Goal: Task Accomplishment & Management: Complete application form

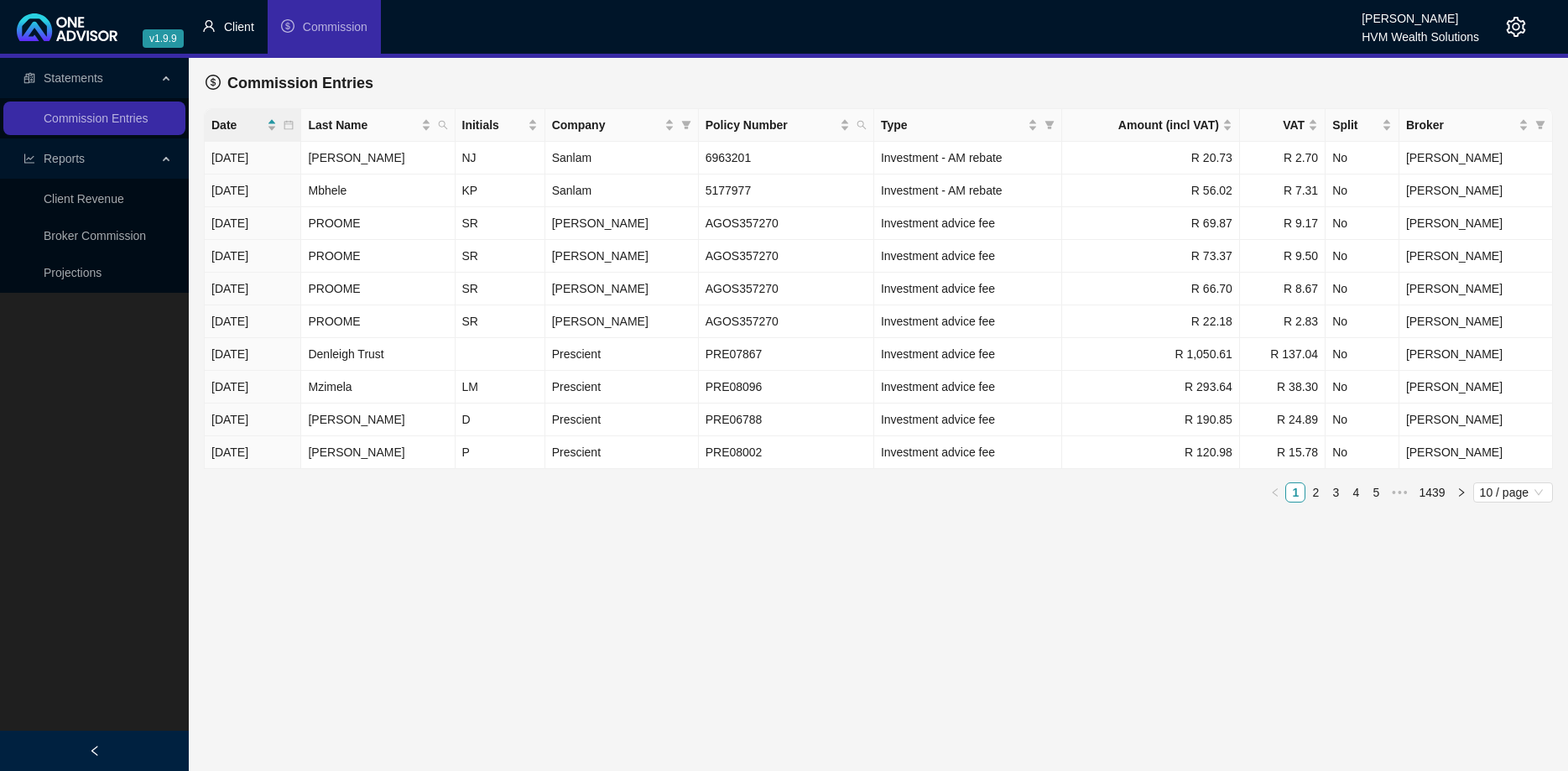
click at [244, 18] on li "Client" at bounding box center [228, 27] width 78 height 53
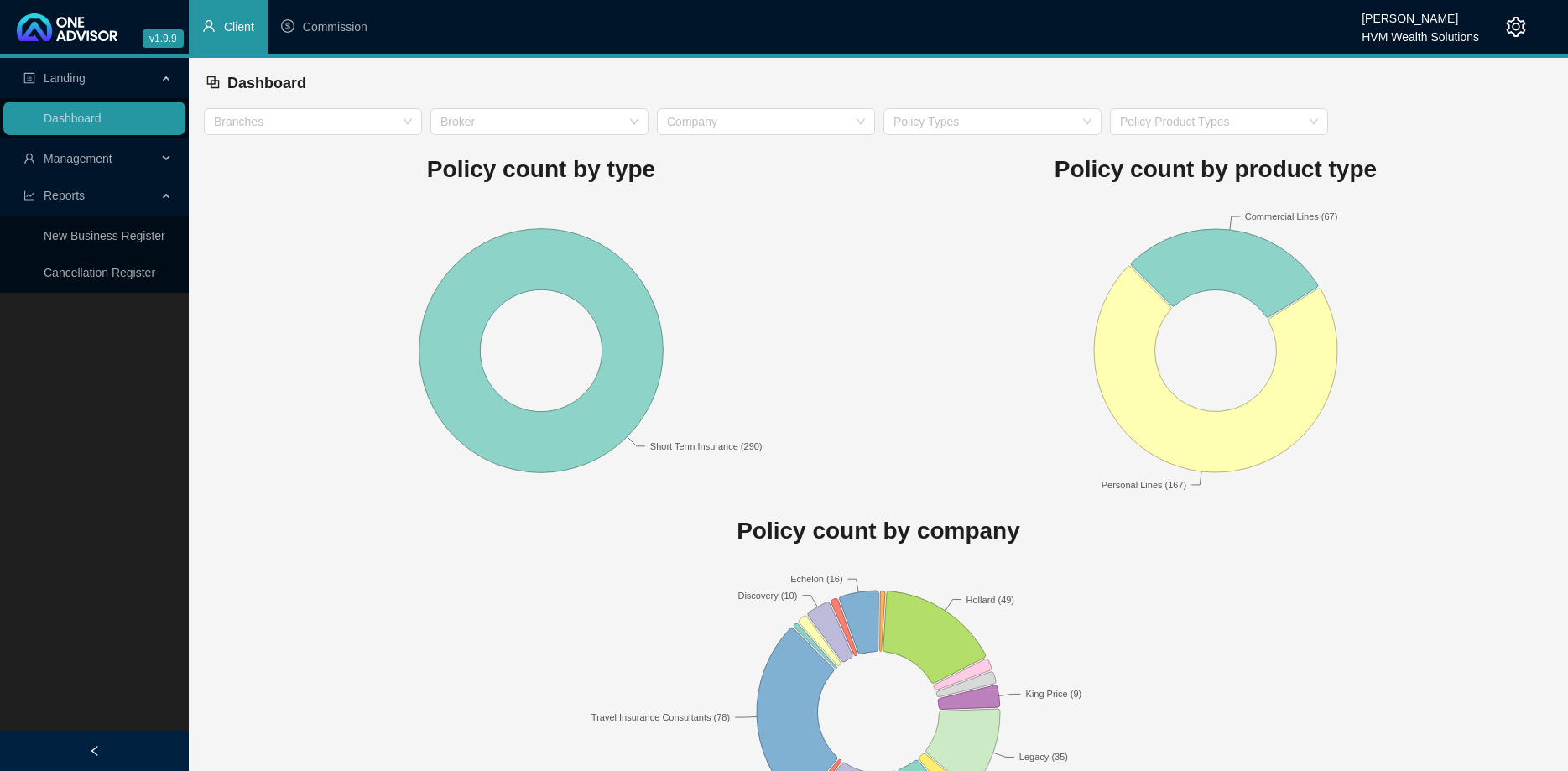
click at [135, 160] on span "Management" at bounding box center [90, 158] width 134 height 34
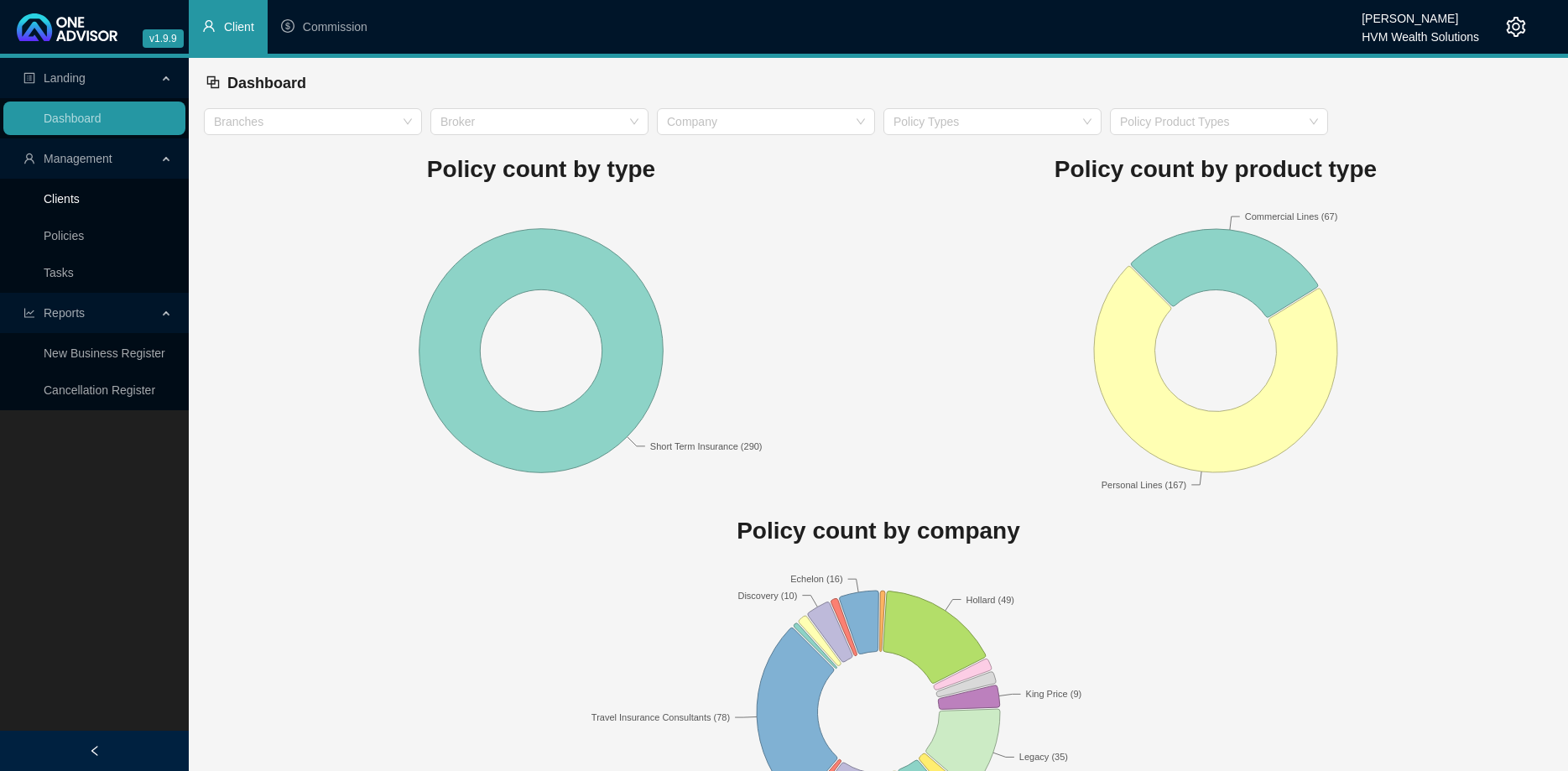
click at [79, 205] on link "Clients" at bounding box center [62, 199] width 36 height 14
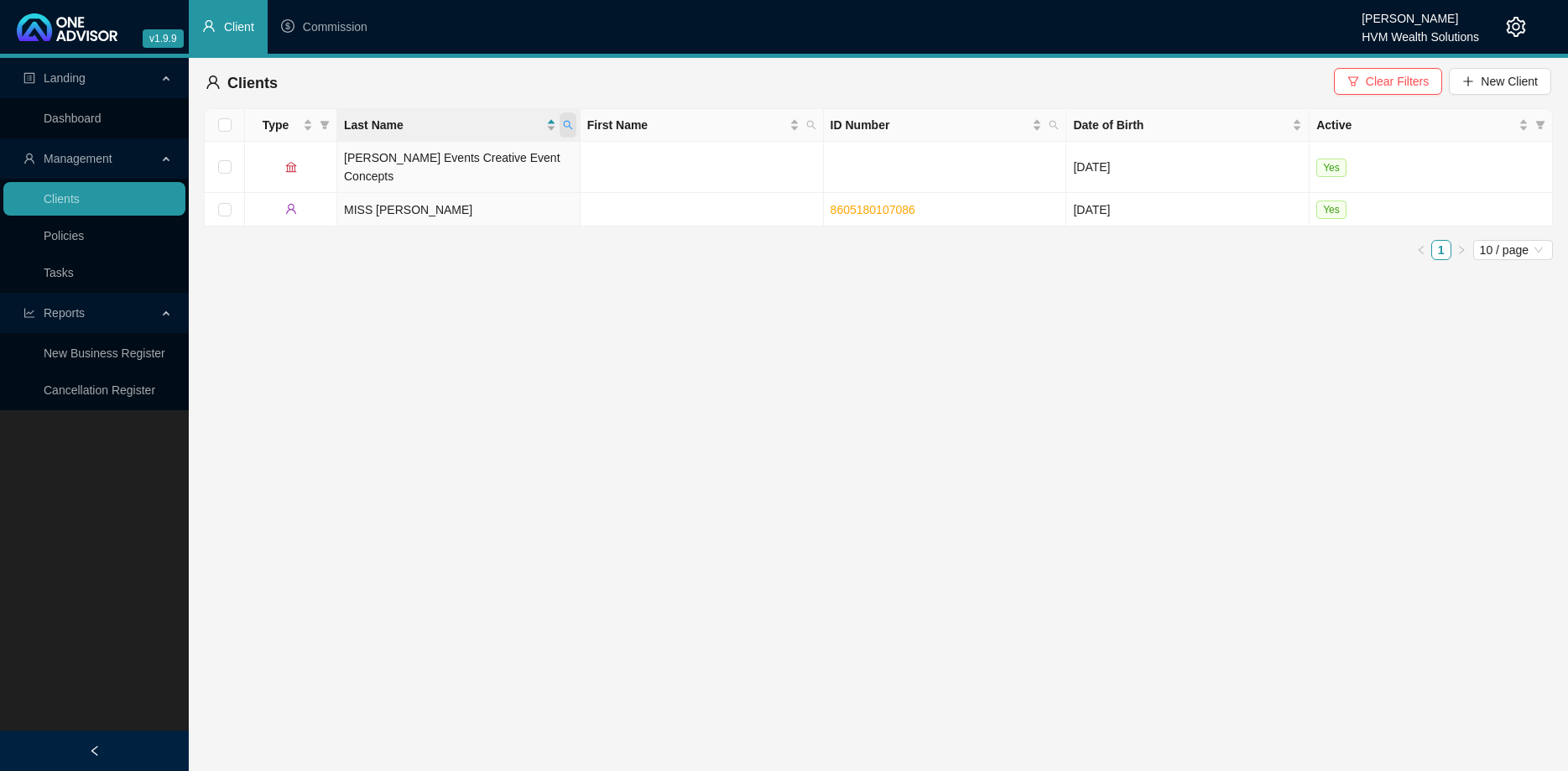
click at [568, 124] on icon "search" at bounding box center [568, 125] width 10 height 10
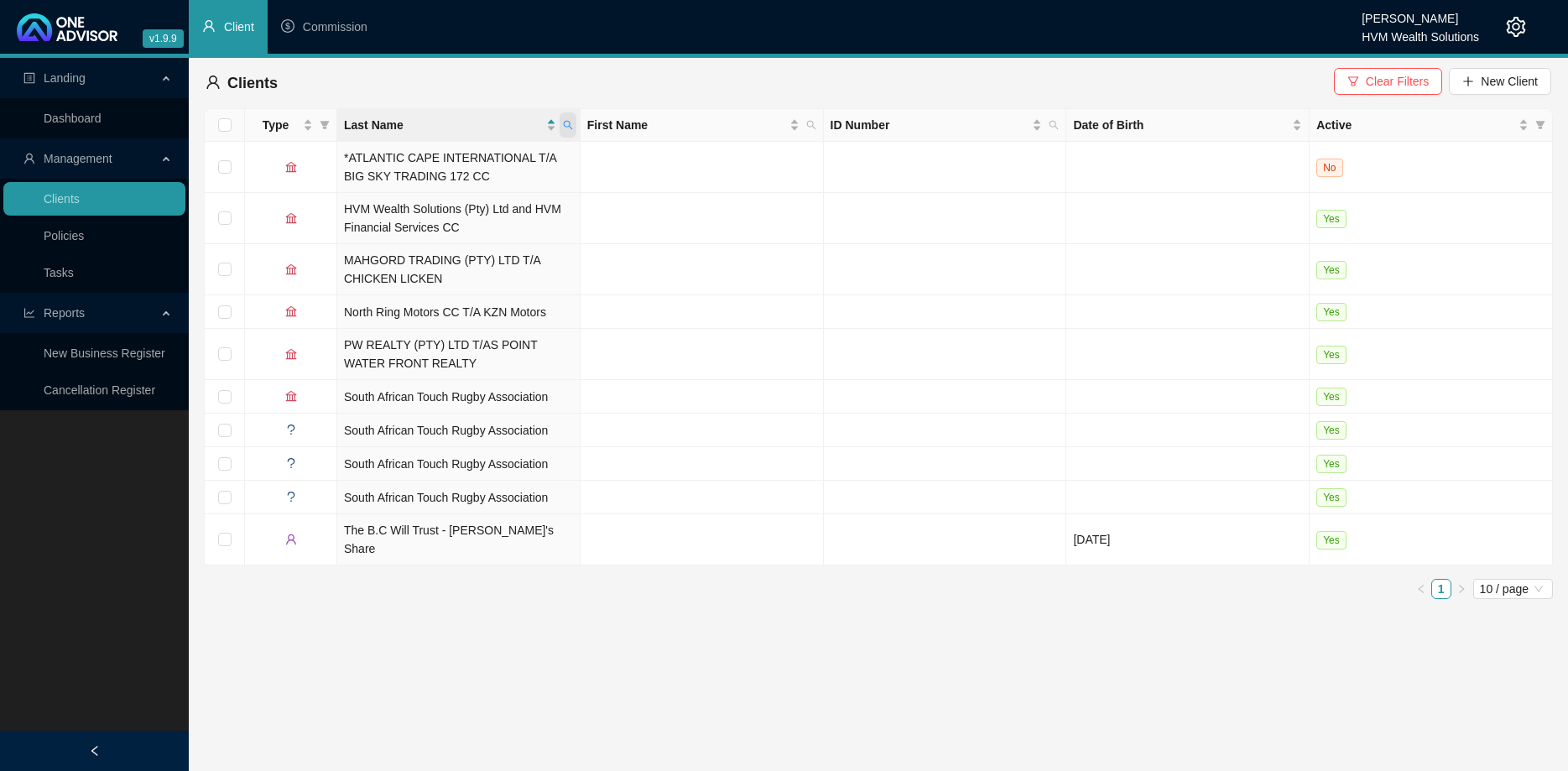
click at [568, 123] on icon "search" at bounding box center [568, 125] width 10 height 10
click at [538, 170] on input "titan" at bounding box center [491, 160] width 158 height 27
type input "titan marketing"
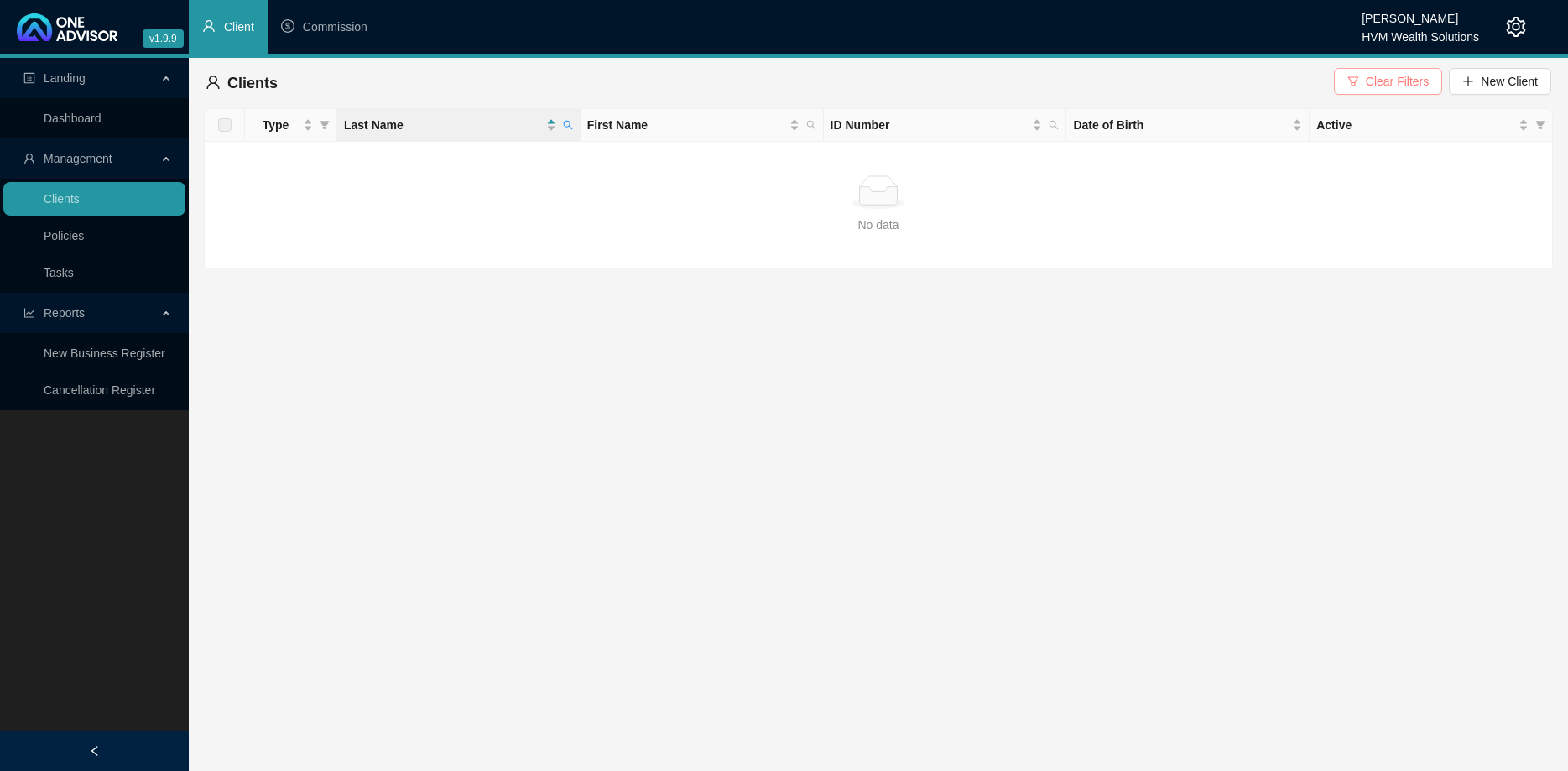
click at [1346, 88] on button "Clear Filters" at bounding box center [1388, 81] width 108 height 27
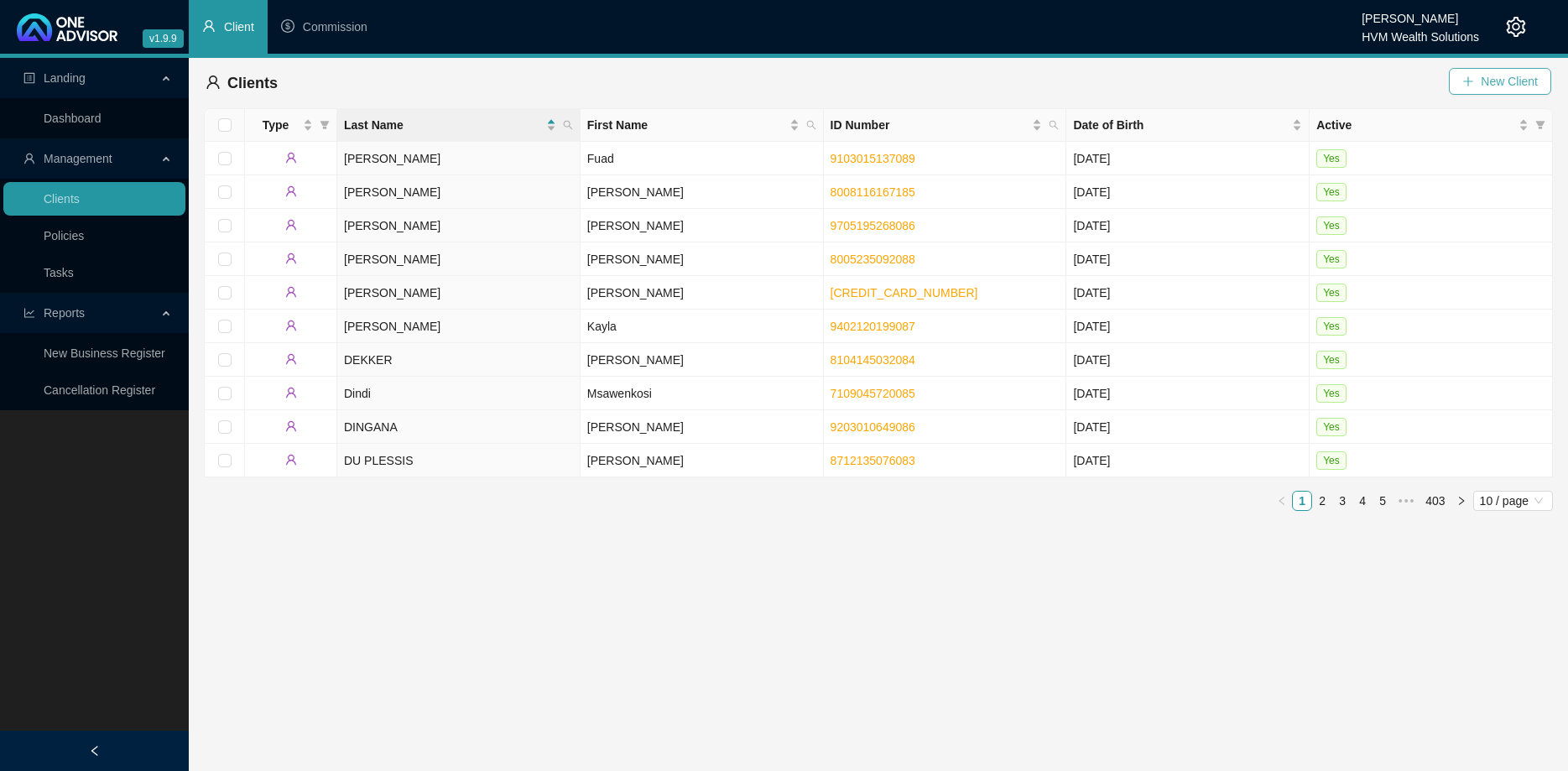
click at [1473, 84] on icon "plus" at bounding box center [1468, 82] width 12 height 12
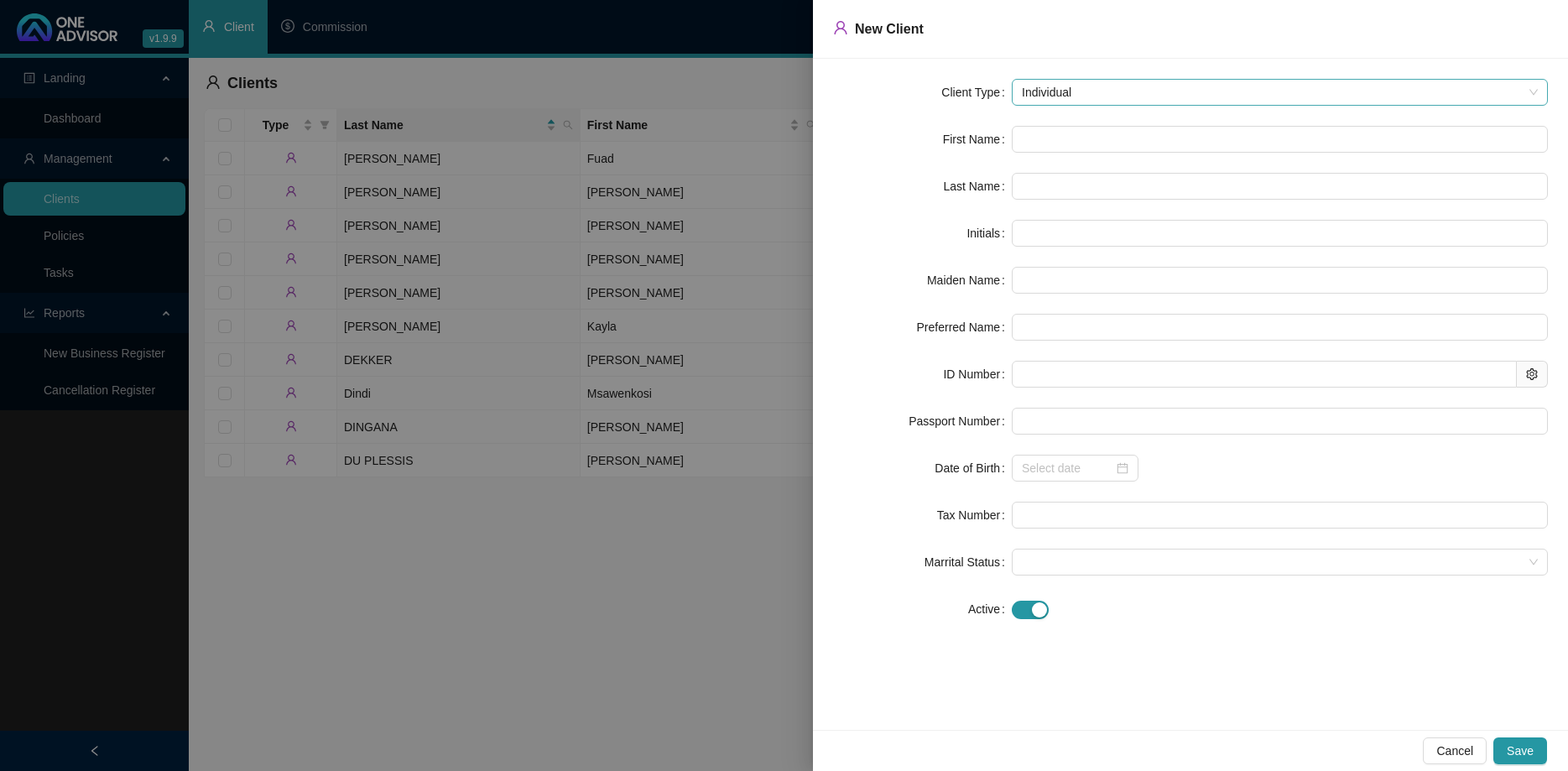
click at [1064, 90] on span "Individual" at bounding box center [1280, 91] width 516 height 25
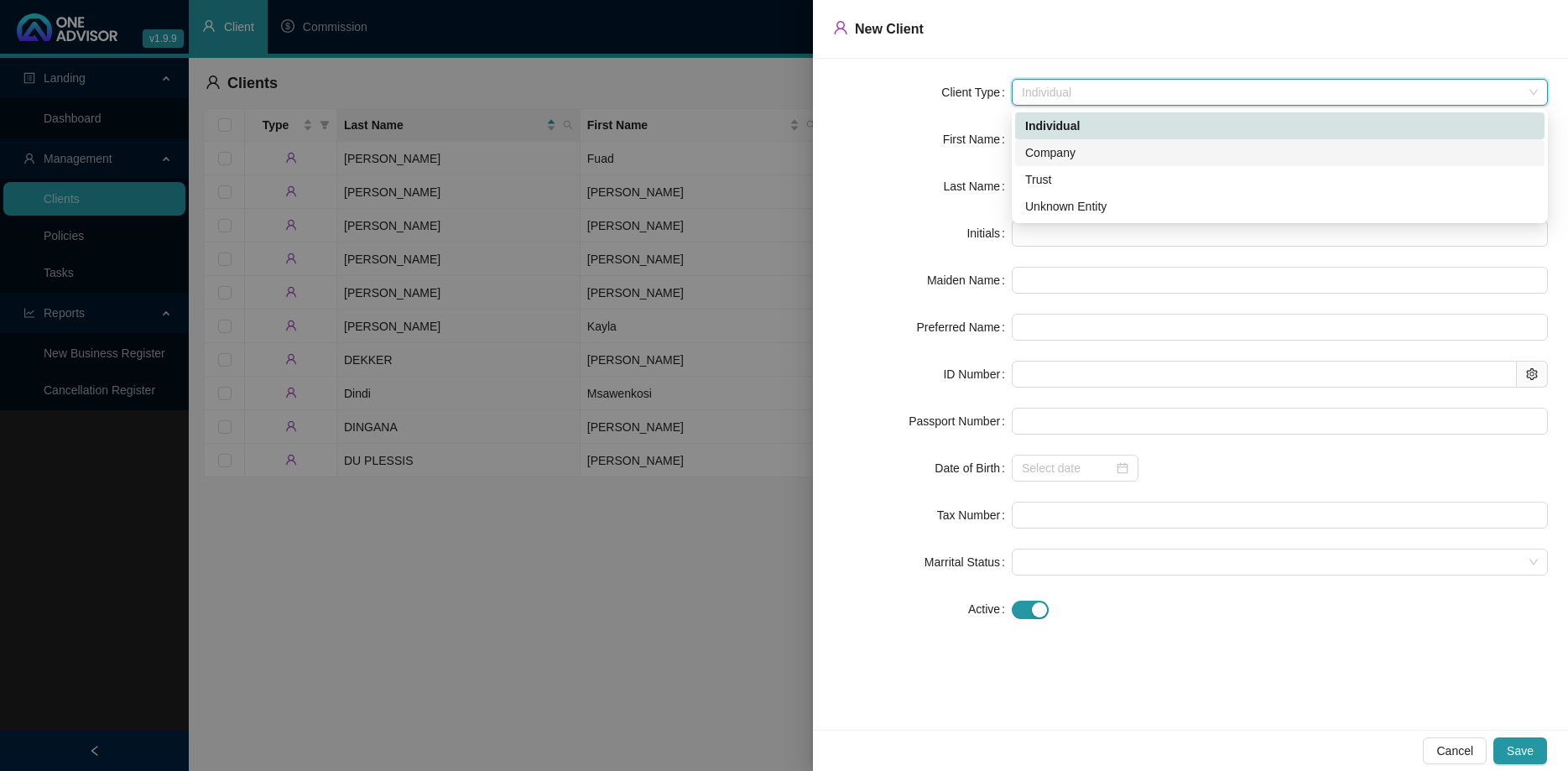
click at [1073, 157] on div "Company" at bounding box center [1280, 152] width 509 height 18
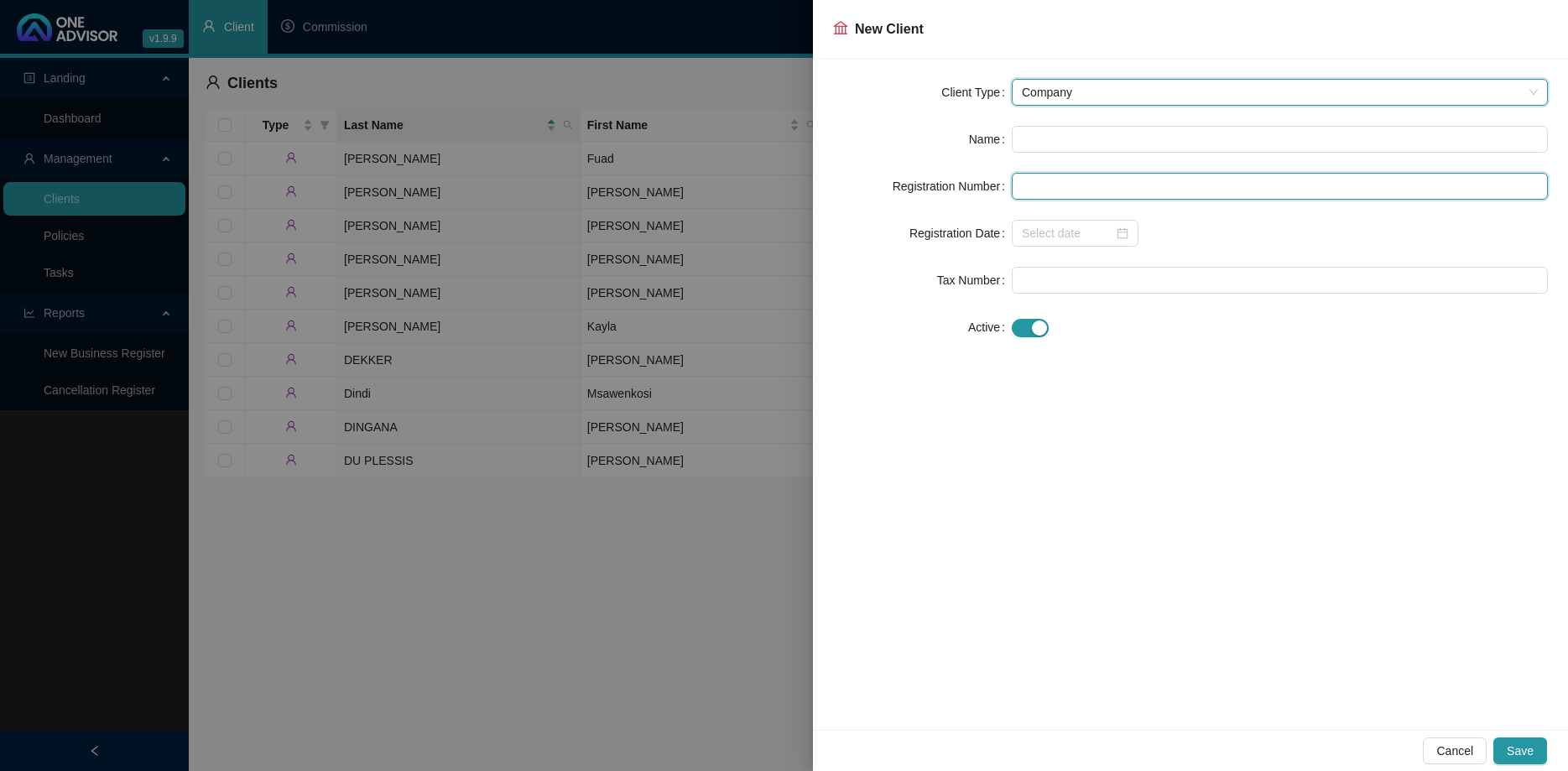
click at [1083, 182] on input "text" at bounding box center [1280, 185] width 536 height 27
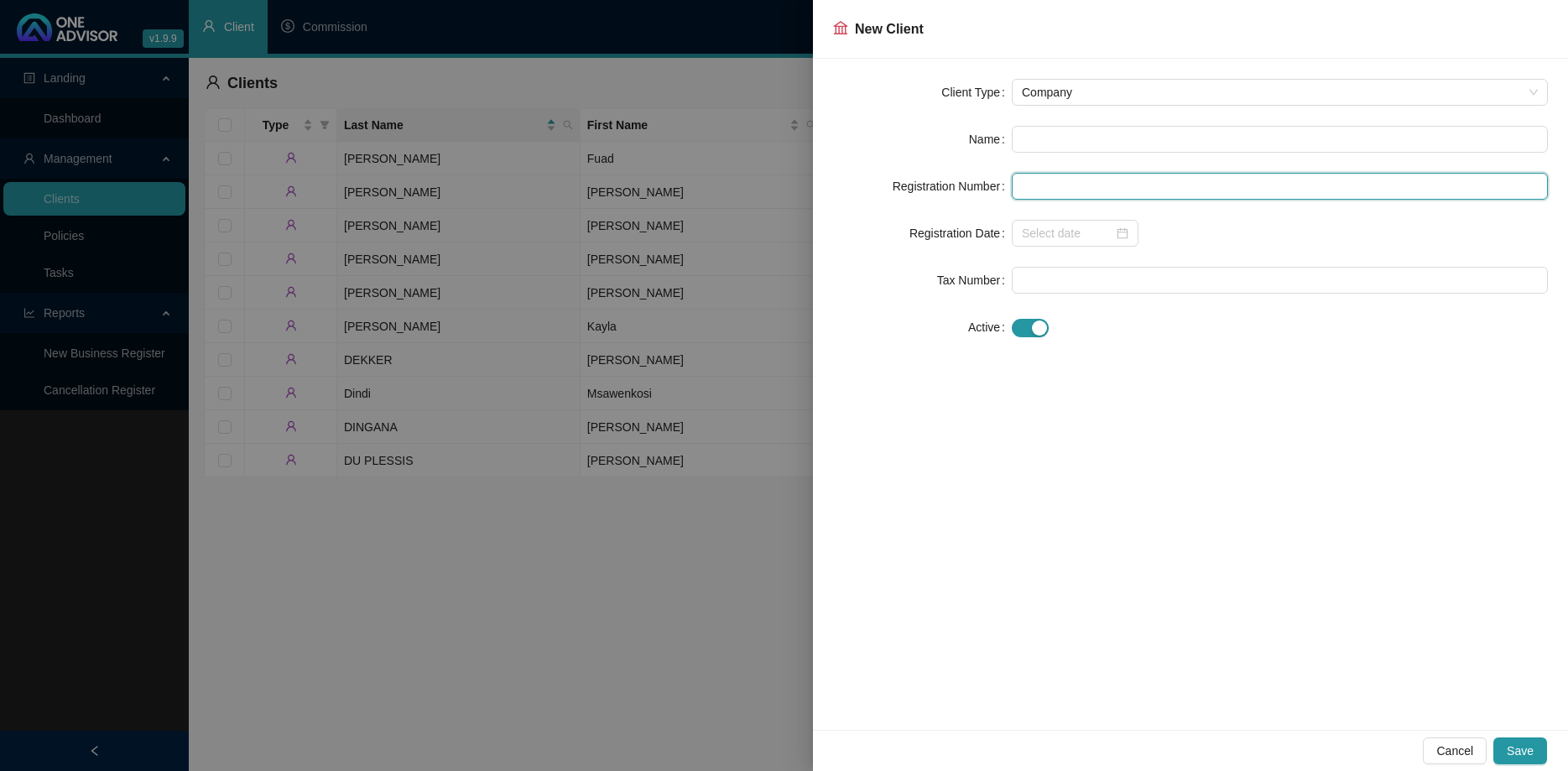
paste input "2016/474215/07"
type input "2016/474215/07"
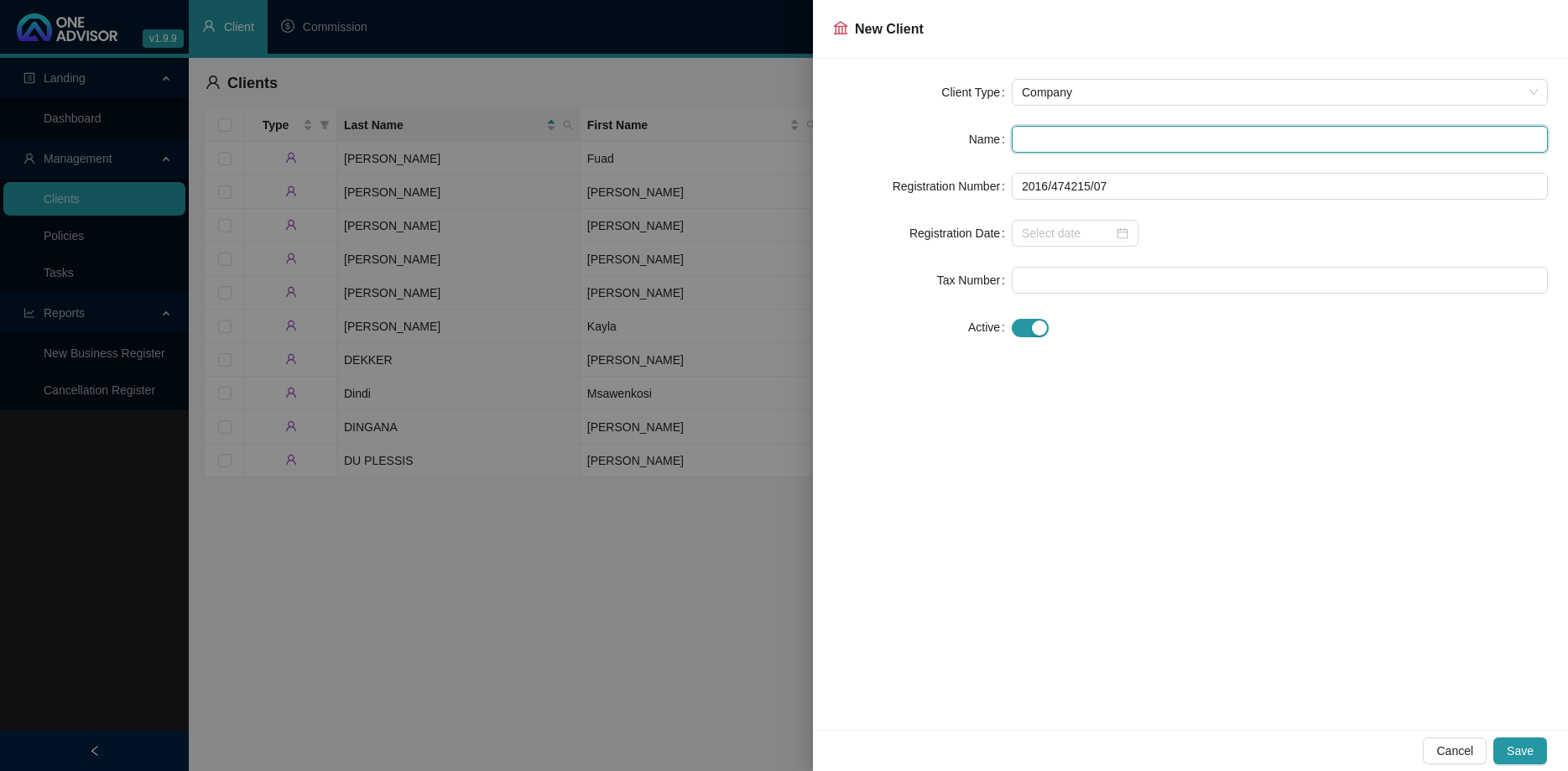
click at [1082, 151] on input "text" at bounding box center [1280, 139] width 536 height 27
click at [1083, 137] on input "text" at bounding box center [1280, 139] width 536 height 27
paste input "Titan Marketing (Pty) Ltd"
click at [1120, 229] on div at bounding box center [1076, 233] width 107 height 18
type input "Titan Marketing (Pty) Ltd"
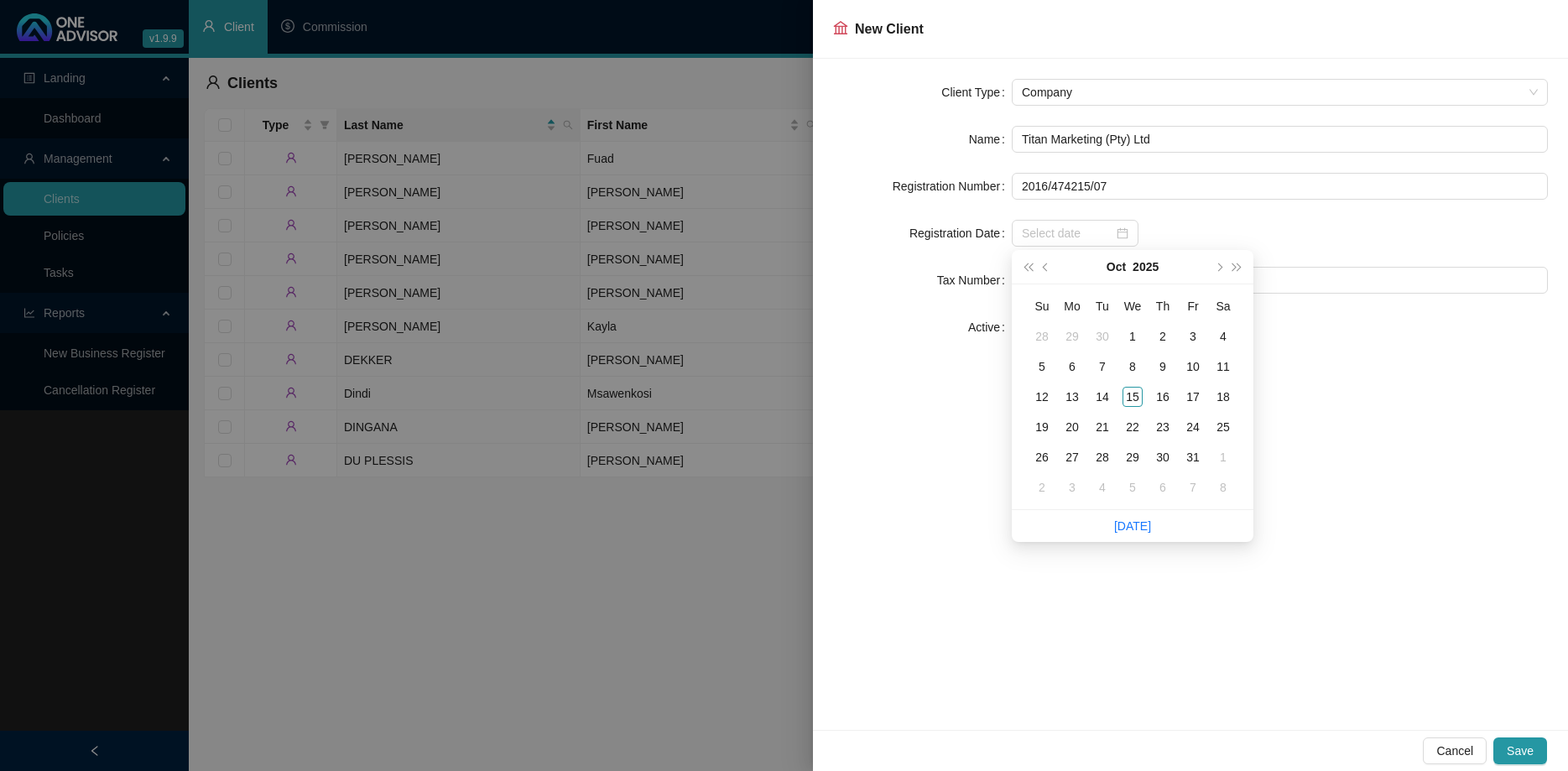
click at [959, 275] on label "Tax Number" at bounding box center [974, 279] width 75 height 27
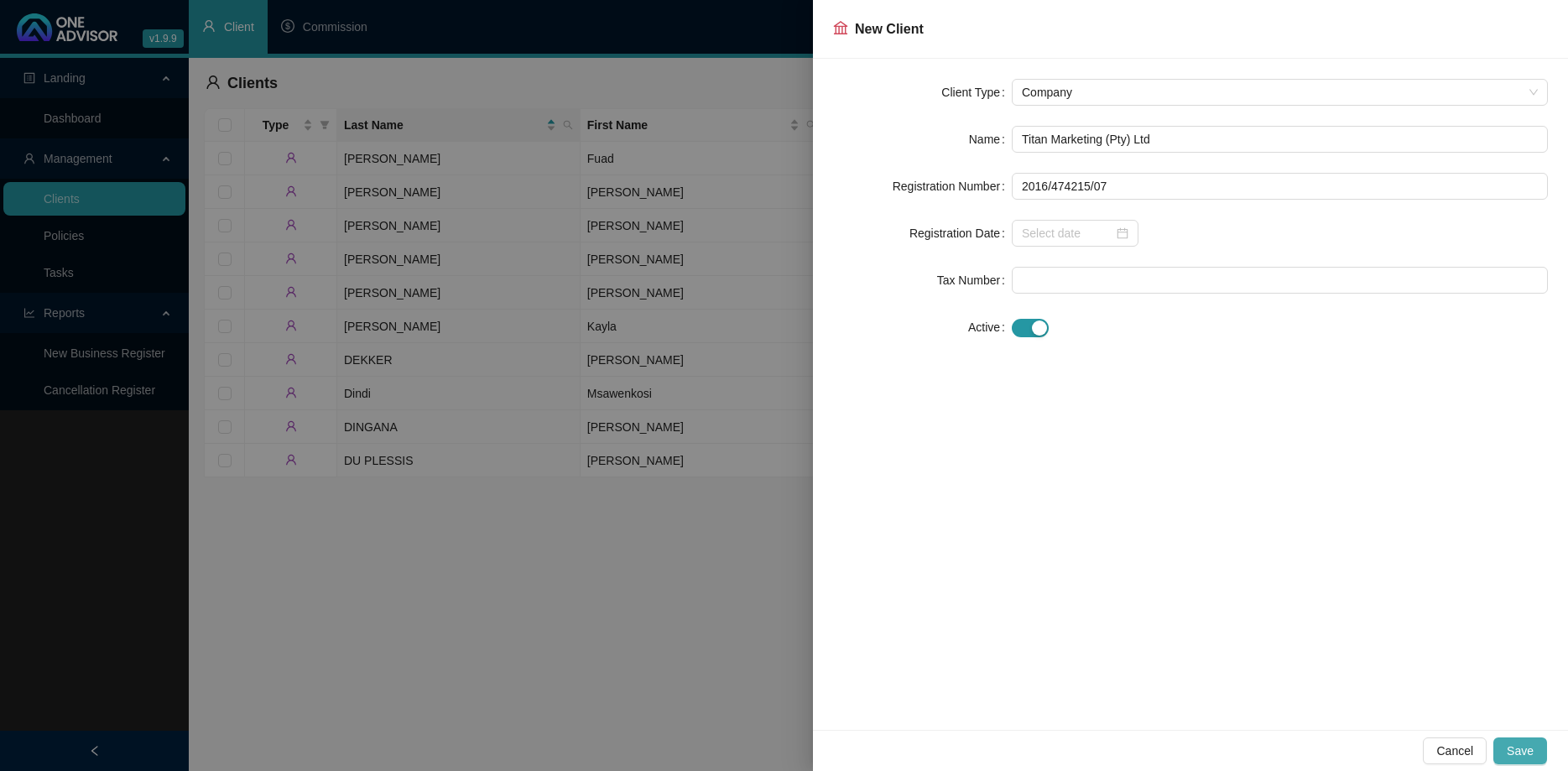
click at [1523, 748] on span "Save" at bounding box center [1520, 750] width 27 height 18
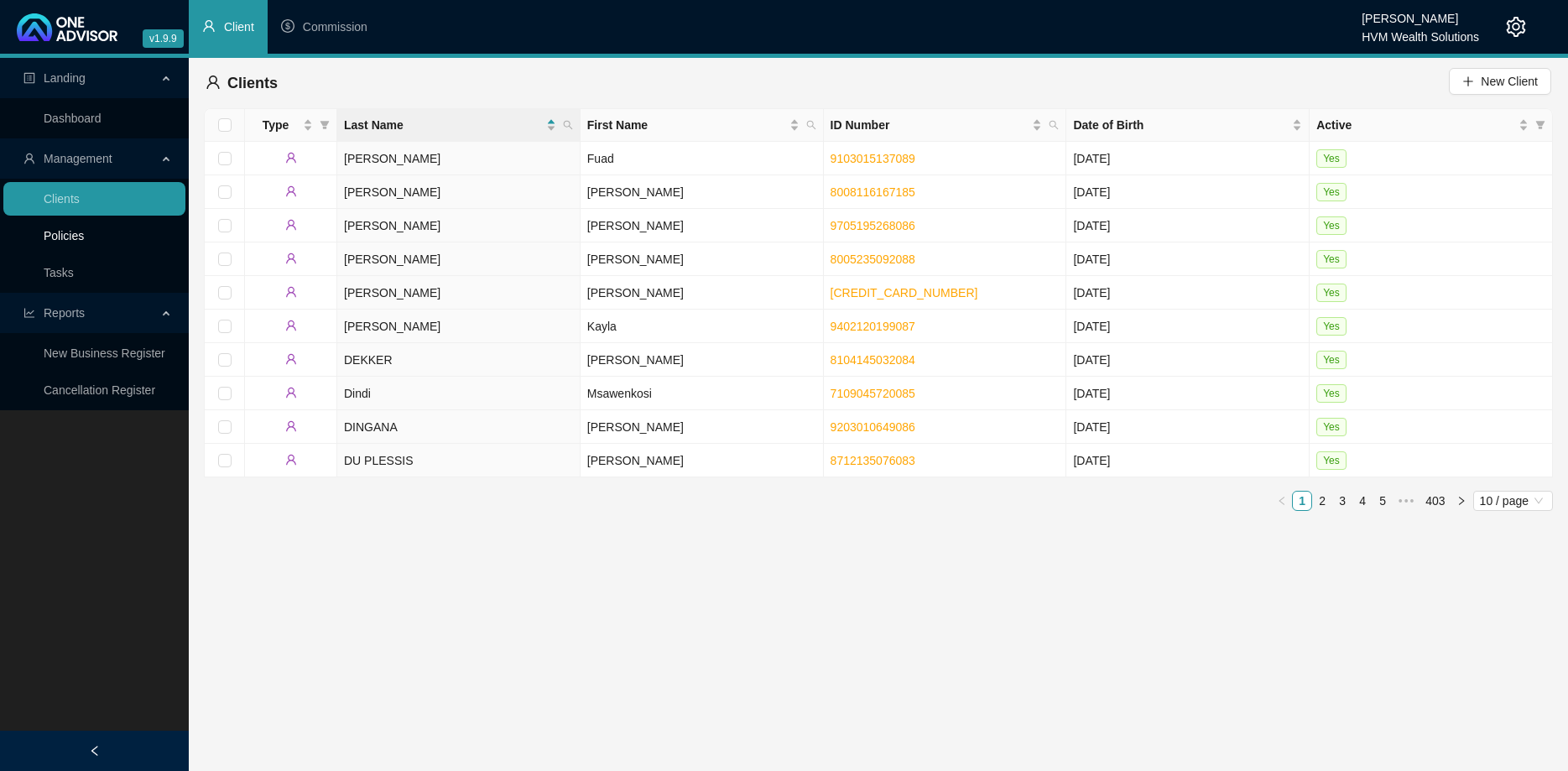
click at [84, 232] on link "Policies" at bounding box center [64, 236] width 41 height 14
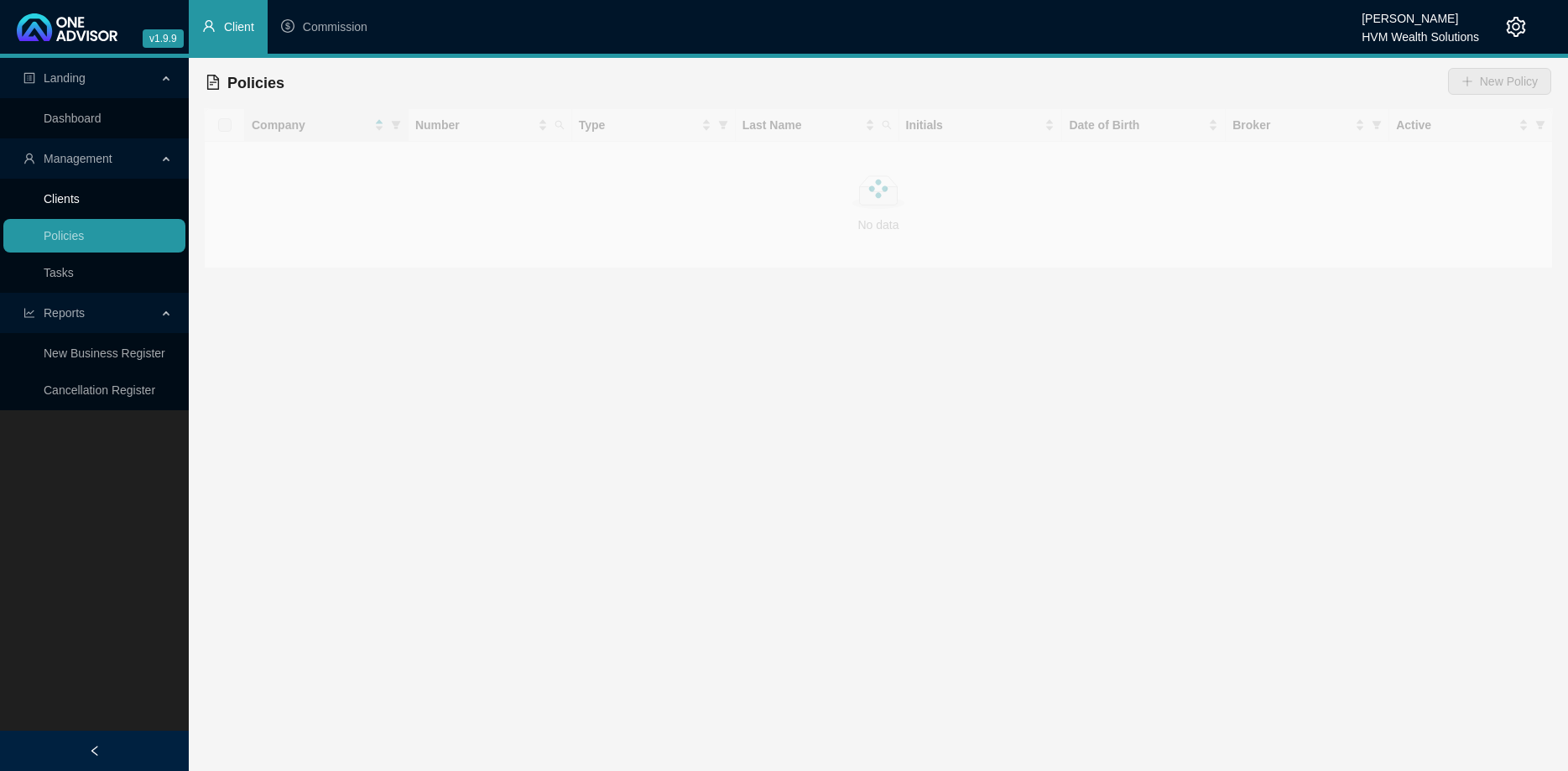
click at [79, 205] on link "Clients" at bounding box center [62, 199] width 36 height 14
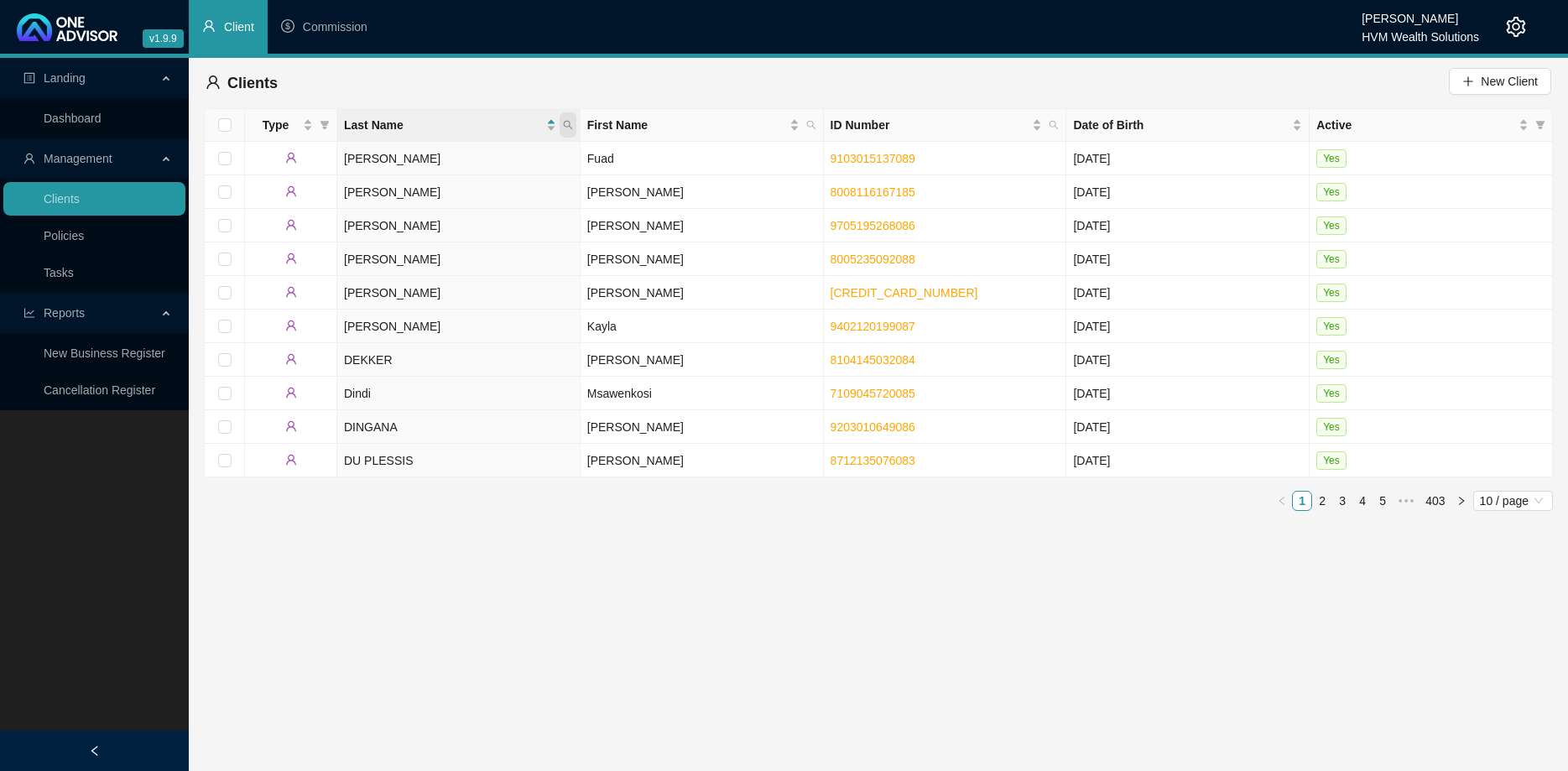
click at [571, 126] on icon "search" at bounding box center [568, 125] width 10 height 10
type input "t"
click at [466, 195] on span "Search" at bounding box center [459, 191] width 37 height 18
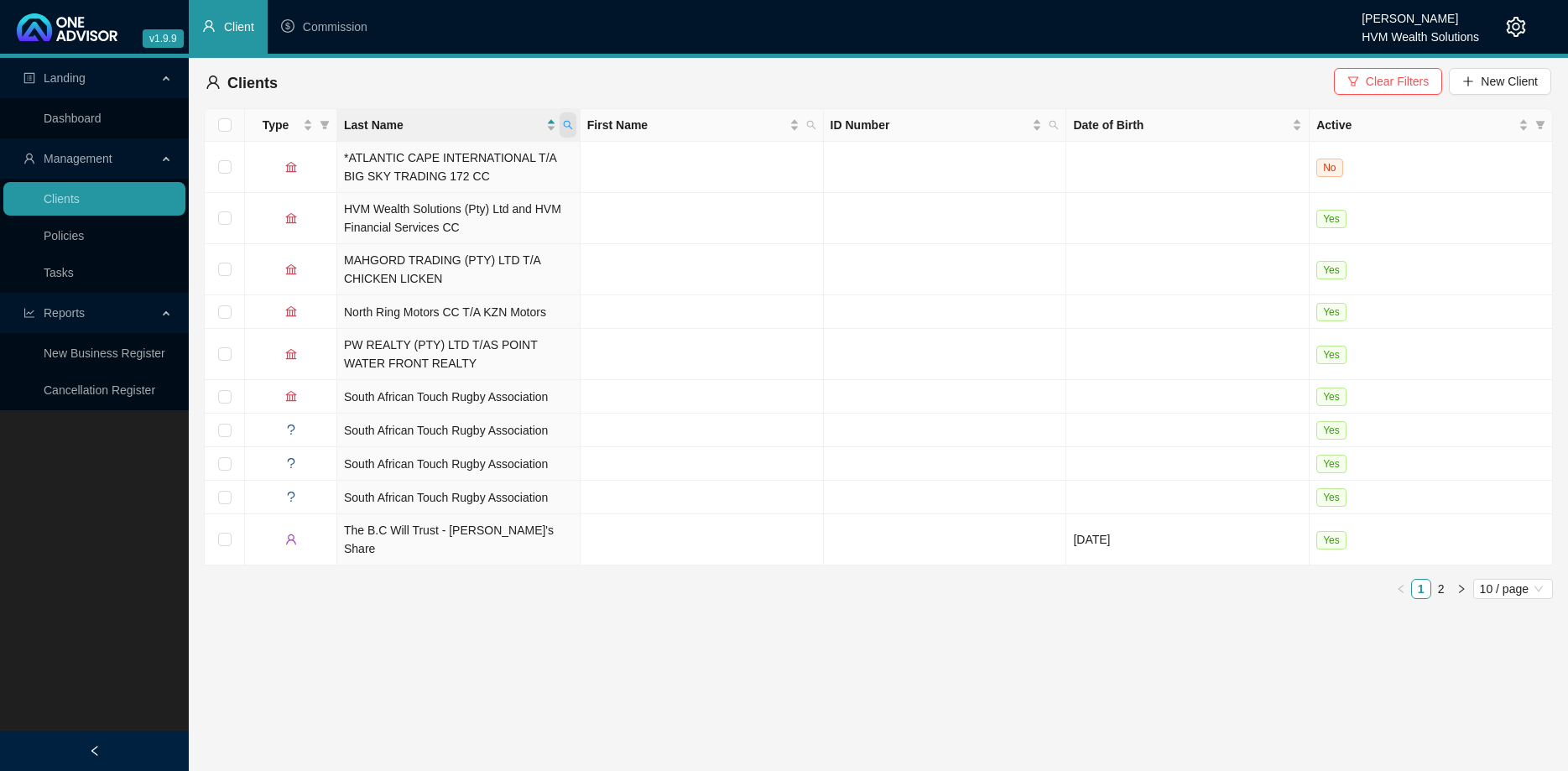
click at [573, 132] on span at bounding box center [568, 124] width 16 height 25
click at [512, 164] on input "titan" at bounding box center [491, 160] width 158 height 27
type input "titan [PERSON_NAME]"
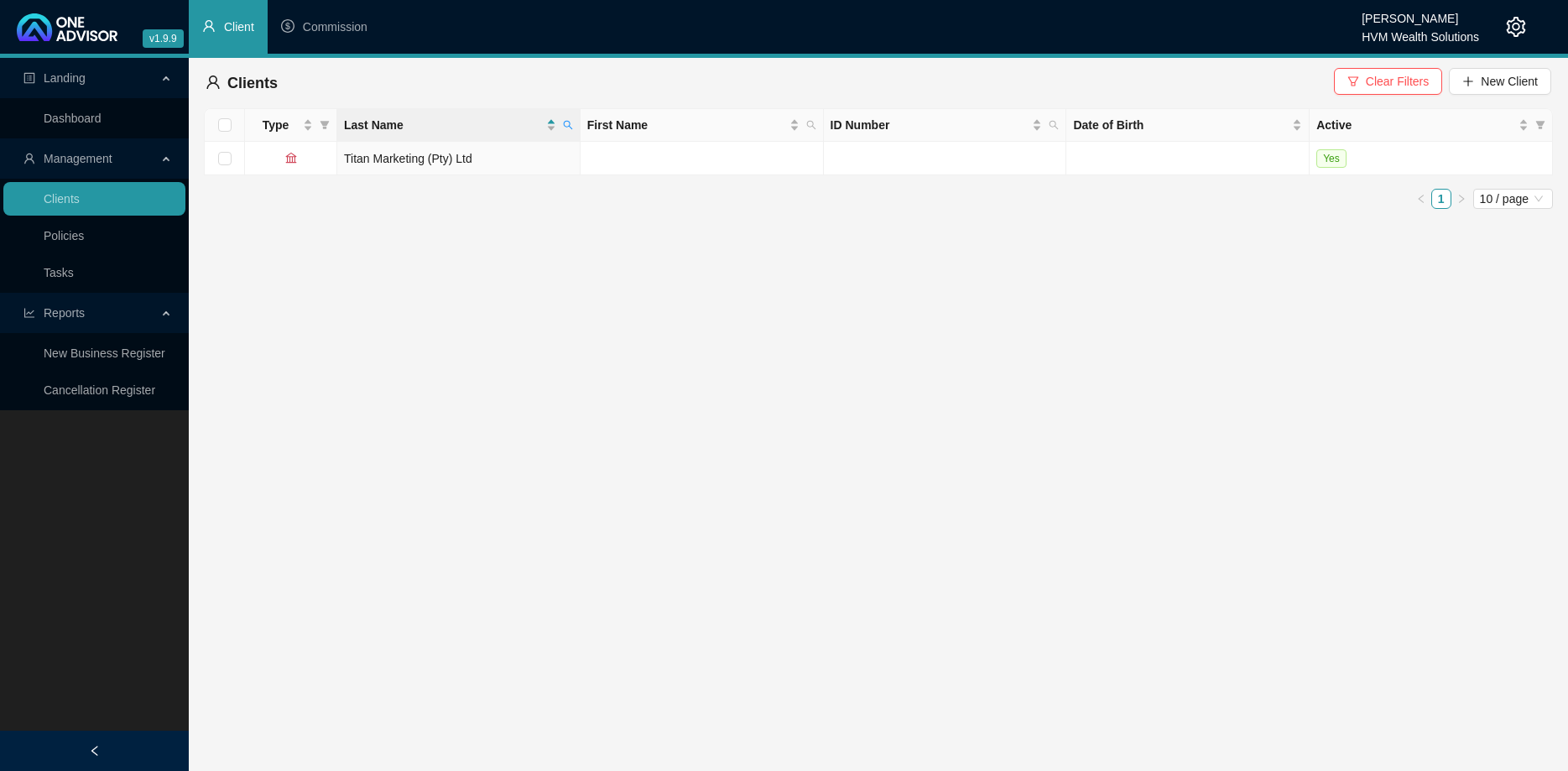
click at [502, 169] on td "Titan Marketing (Pty) Ltd" at bounding box center [459, 158] width 243 height 34
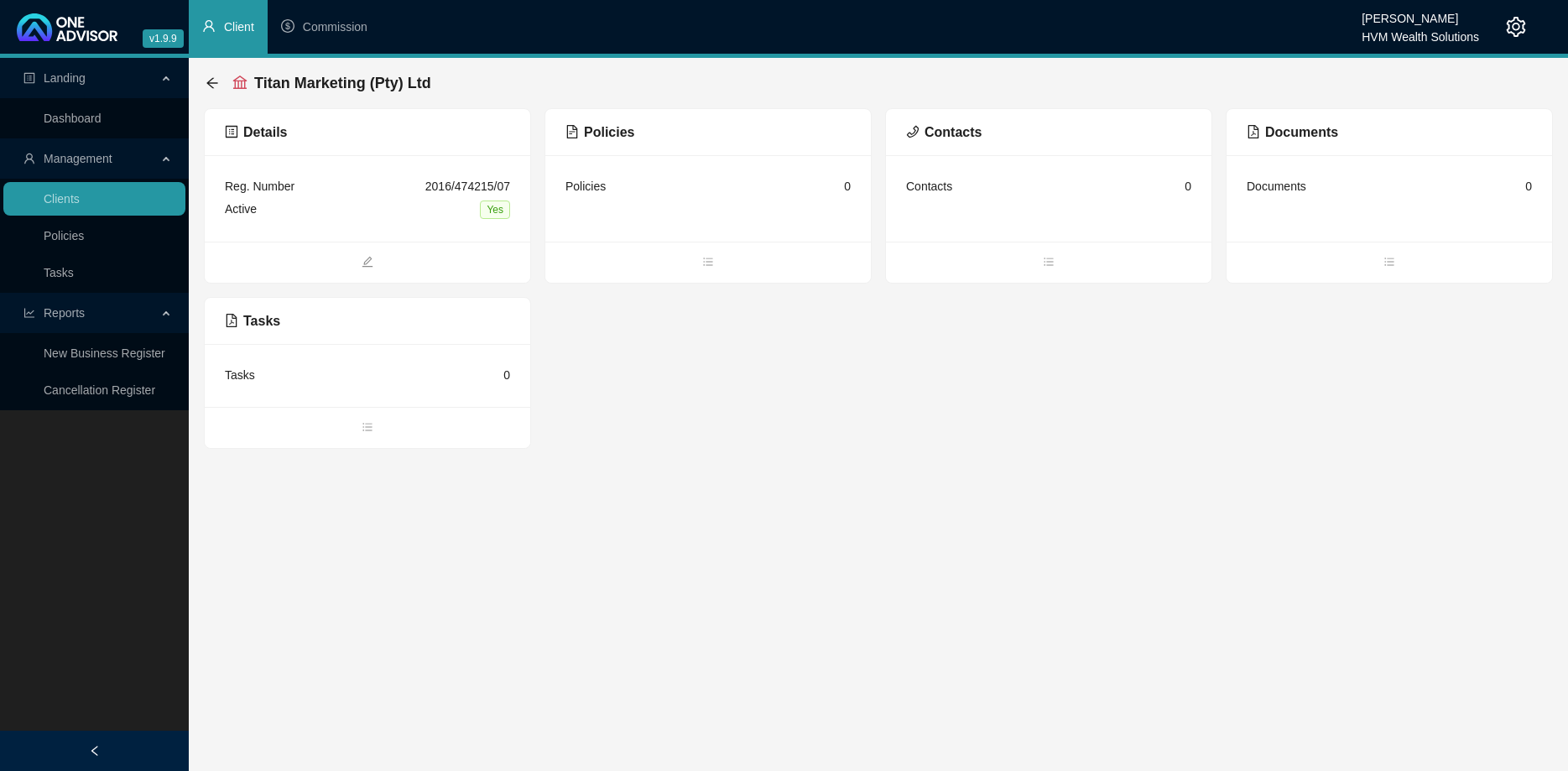
click at [707, 313] on div "Details Reg. Number 2016/474215/07 Active Yes Policies Policies 0 Contacts Cont…" at bounding box center [878, 278] width 1349 height 341
click at [708, 272] on span "bars" at bounding box center [707, 263] width 325 height 18
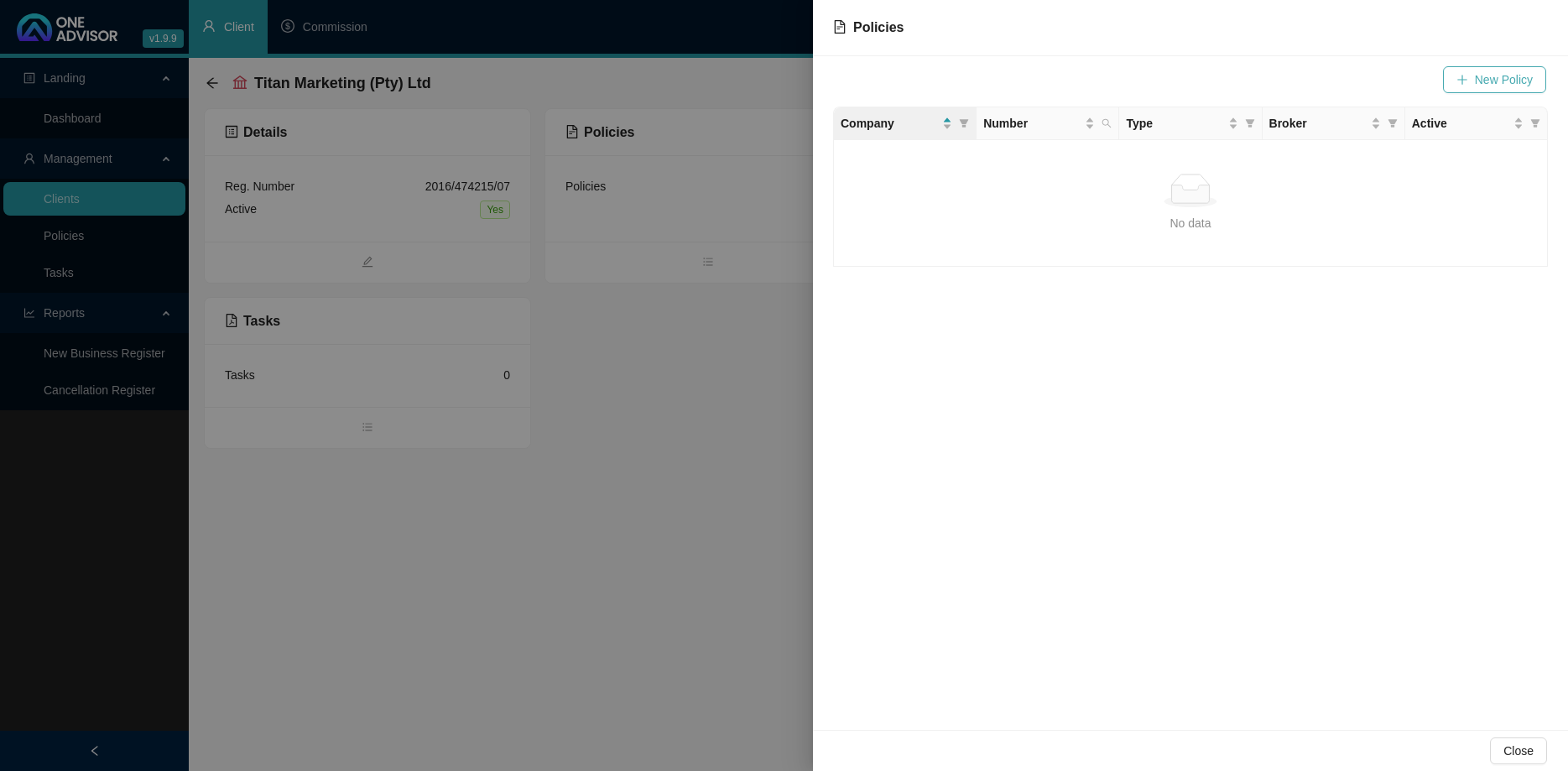
click at [1487, 83] on span "New Policy" at bounding box center [1503, 79] width 58 height 18
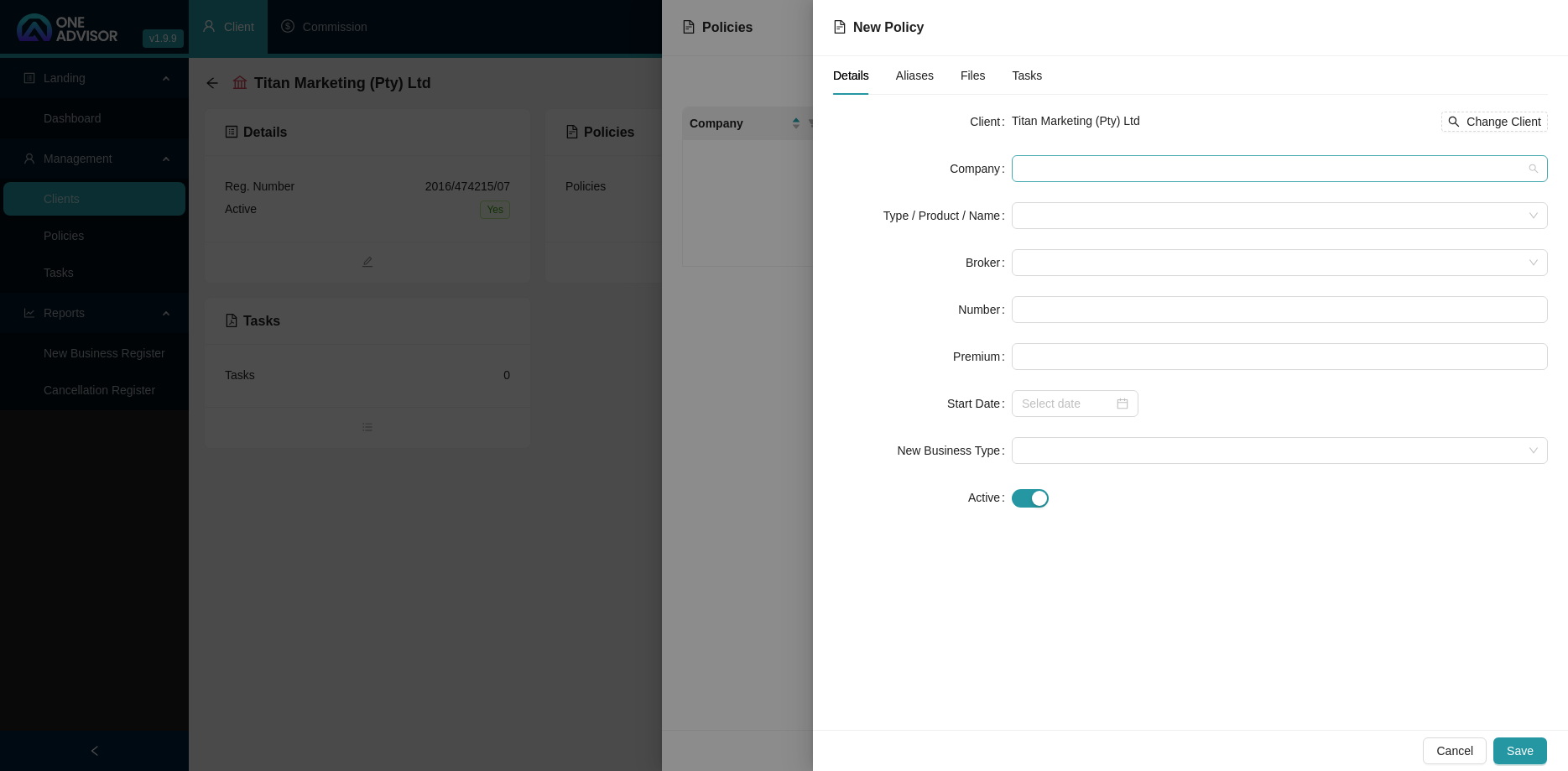
click at [1075, 166] on span at bounding box center [1280, 168] width 516 height 25
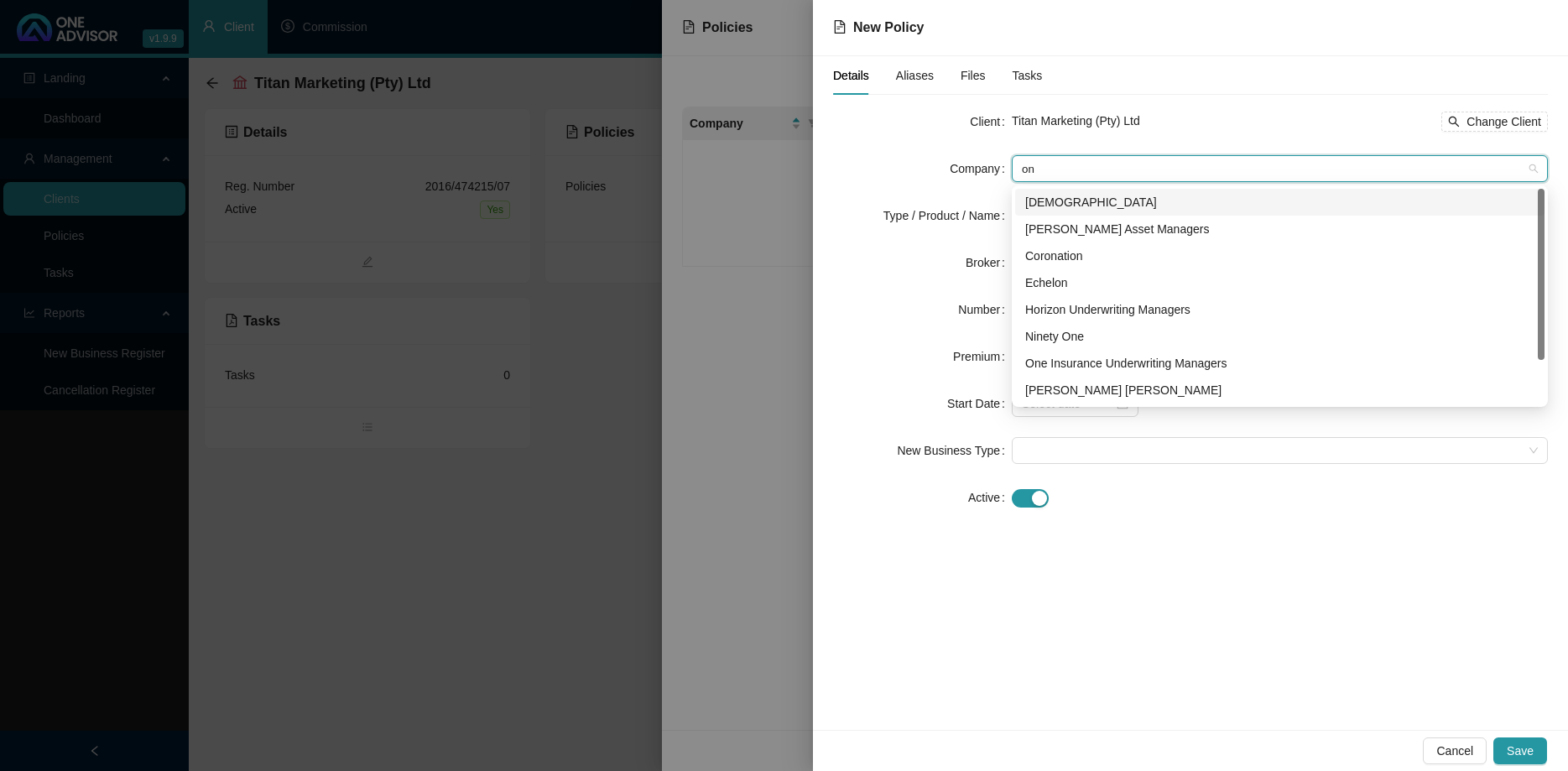
type input "one"
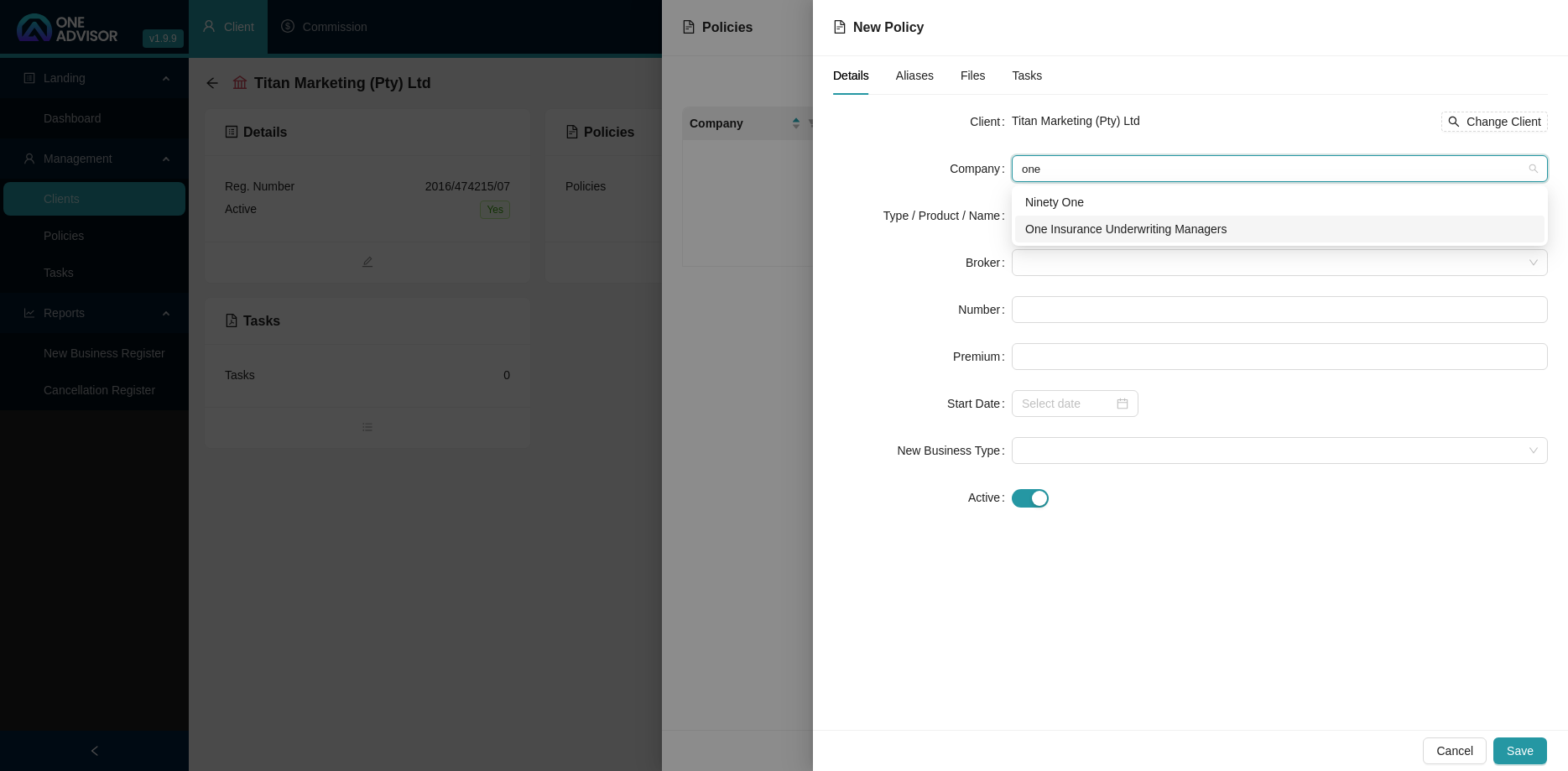
click at [1090, 221] on div "One Insurance Underwriting Managers" at bounding box center [1280, 229] width 509 height 18
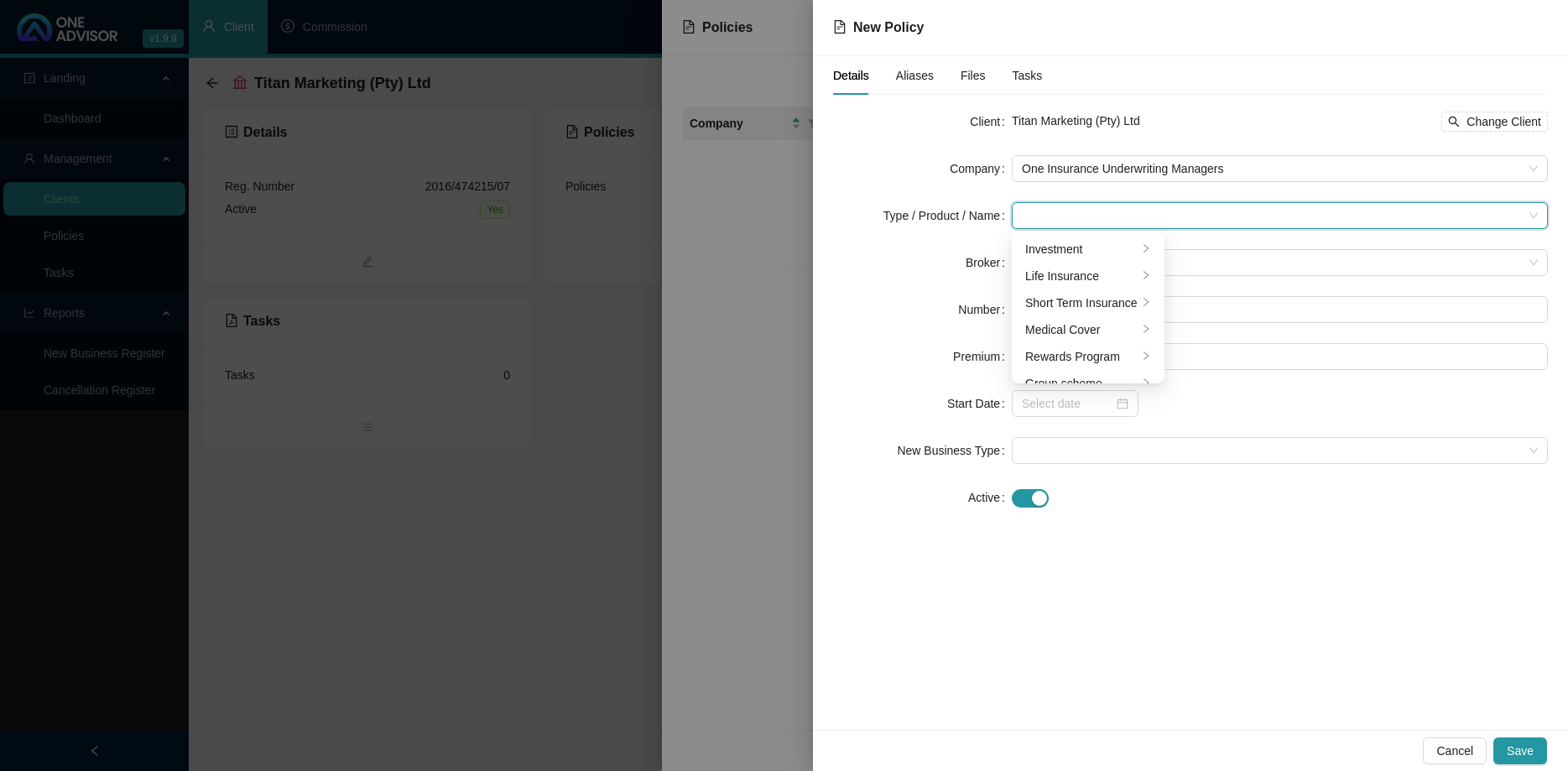
click at [1086, 210] on input "search" at bounding box center [1272, 215] width 501 height 25
click at [1088, 298] on div "Short Term Insurance" at bounding box center [1082, 302] width 112 height 18
click at [1223, 253] on div "Commercial Lines" at bounding box center [1233, 248] width 94 height 18
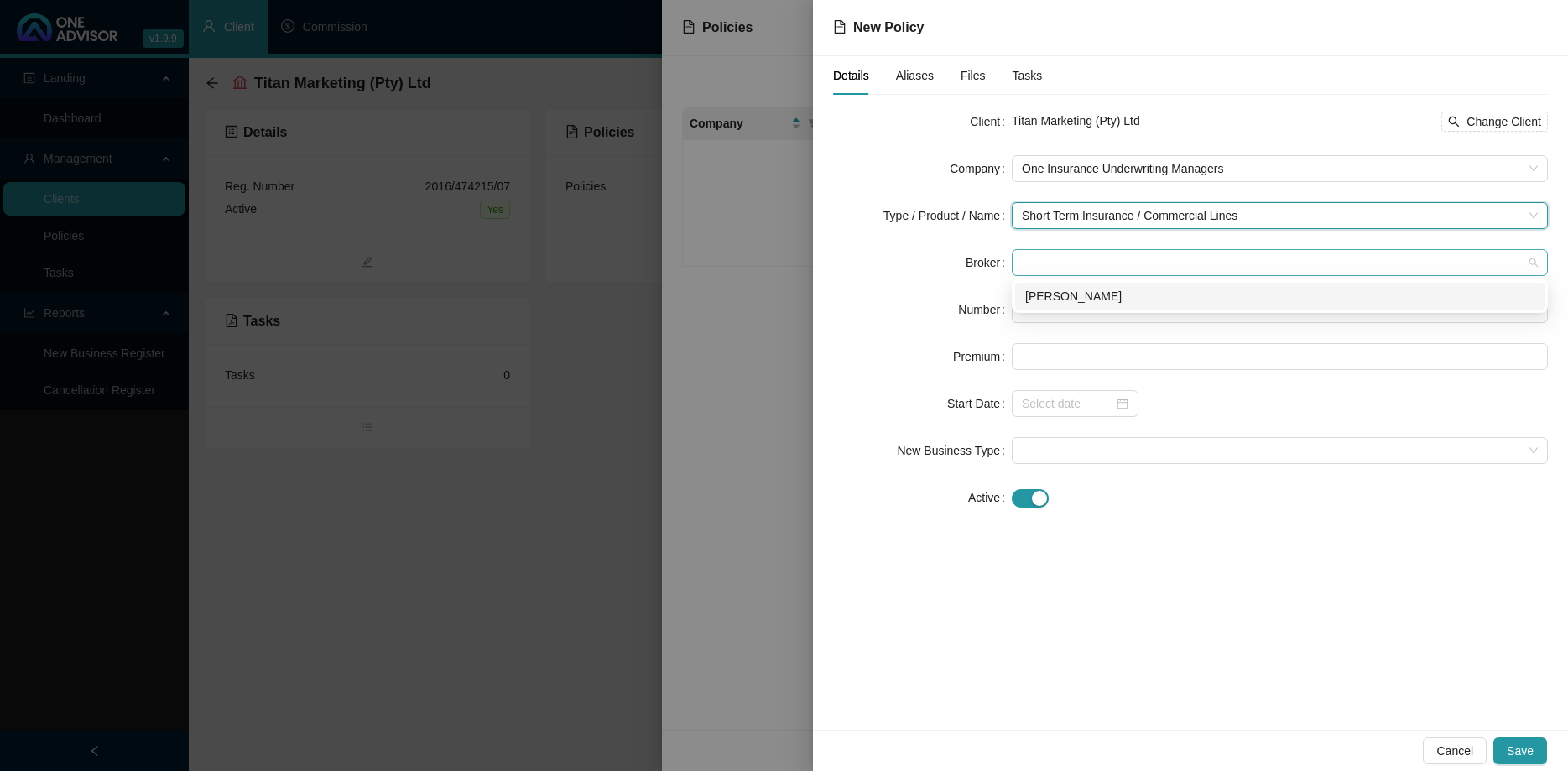
click at [1074, 264] on span at bounding box center [1280, 262] width 516 height 25
click at [1079, 293] on div "[PERSON_NAME]" at bounding box center [1280, 296] width 509 height 18
click at [1031, 313] on input "text" at bounding box center [1280, 309] width 536 height 27
paste input "OMM/1136836"
click at [1024, 309] on input "OMM/1136836" at bounding box center [1280, 309] width 536 height 27
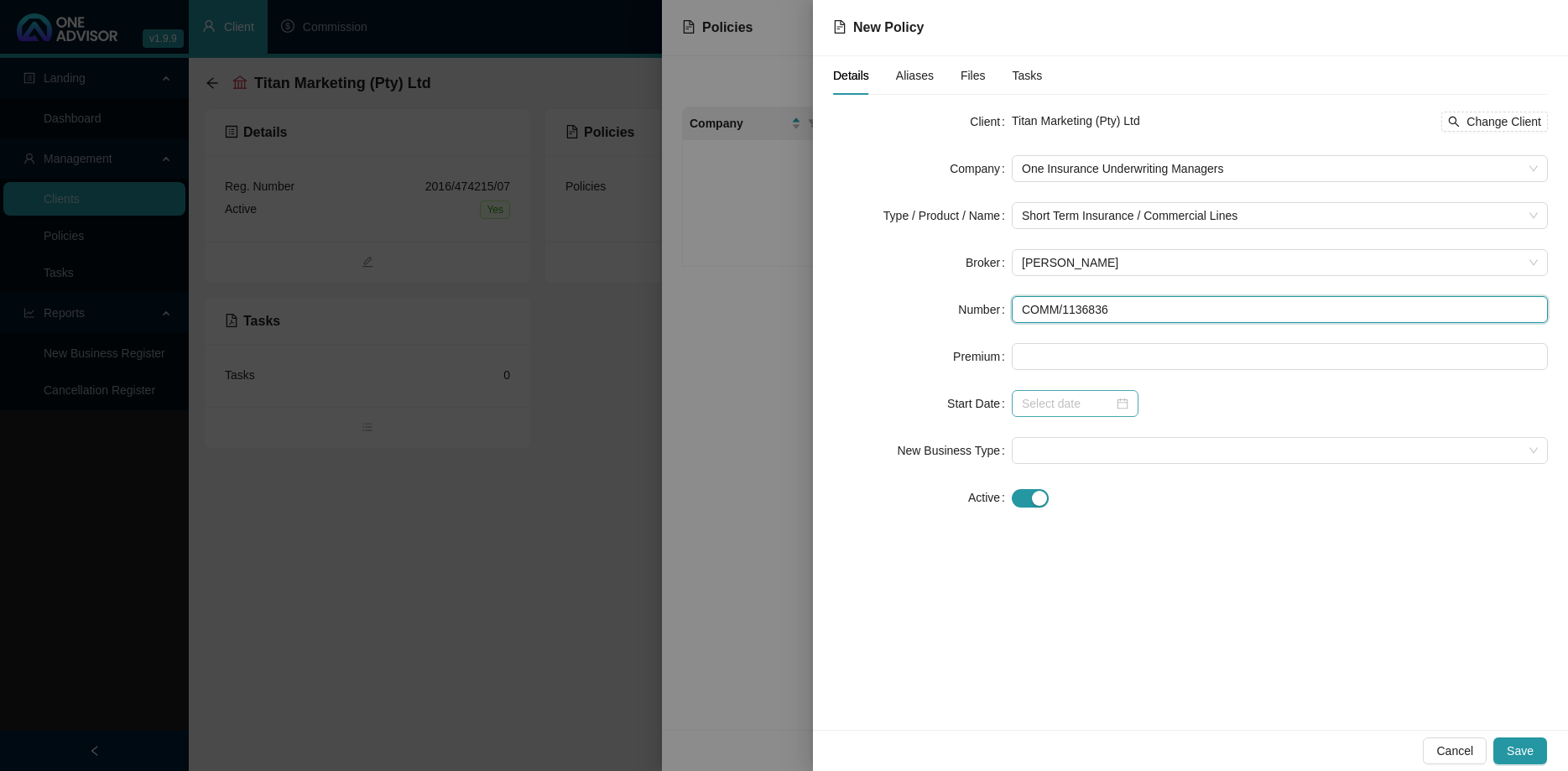
click at [1117, 407] on div at bounding box center [1076, 403] width 107 height 18
type input "COMM/1136836"
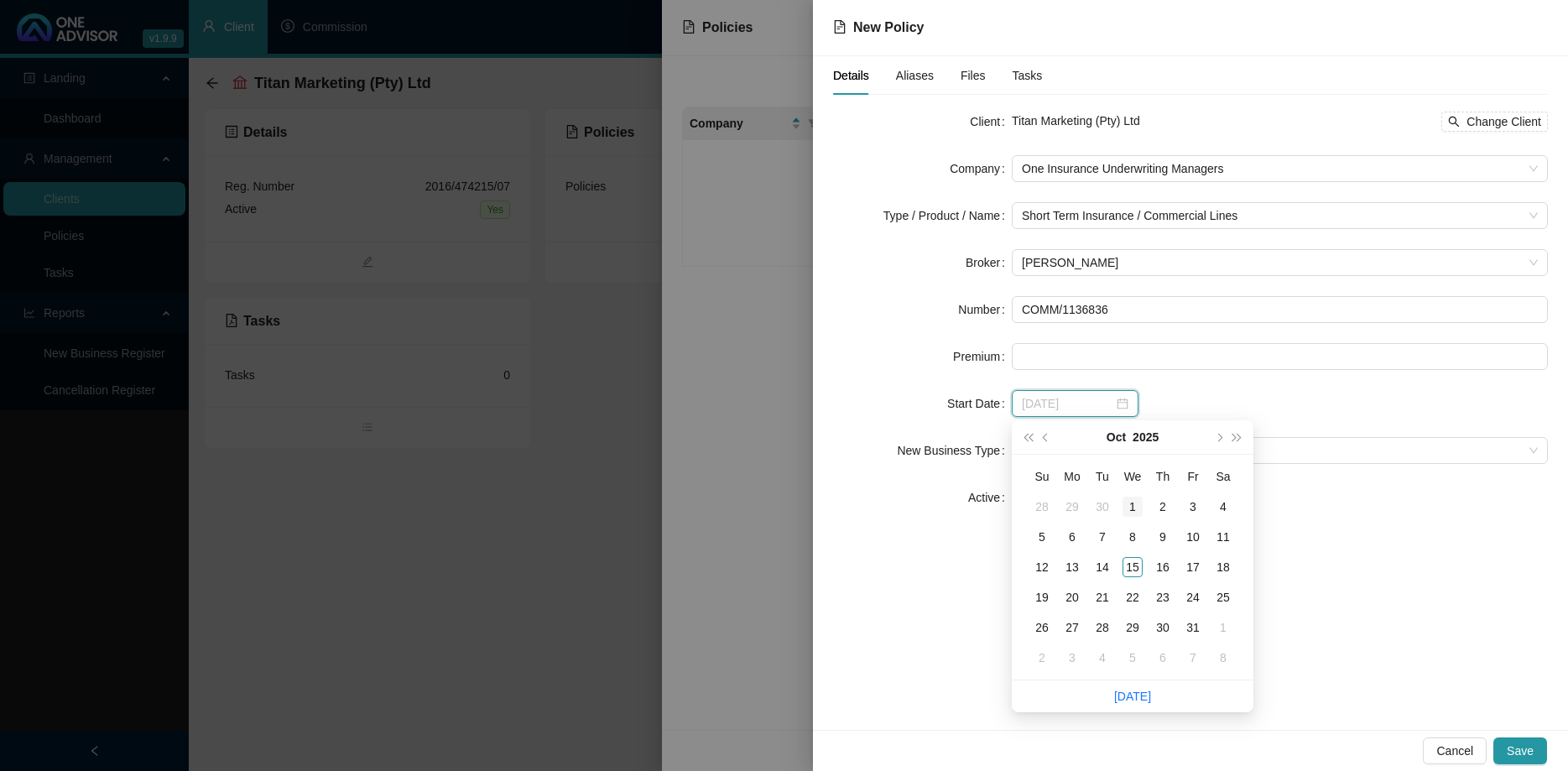
type input "[DATE]"
click at [1141, 505] on div "1" at bounding box center [1132, 506] width 20 height 20
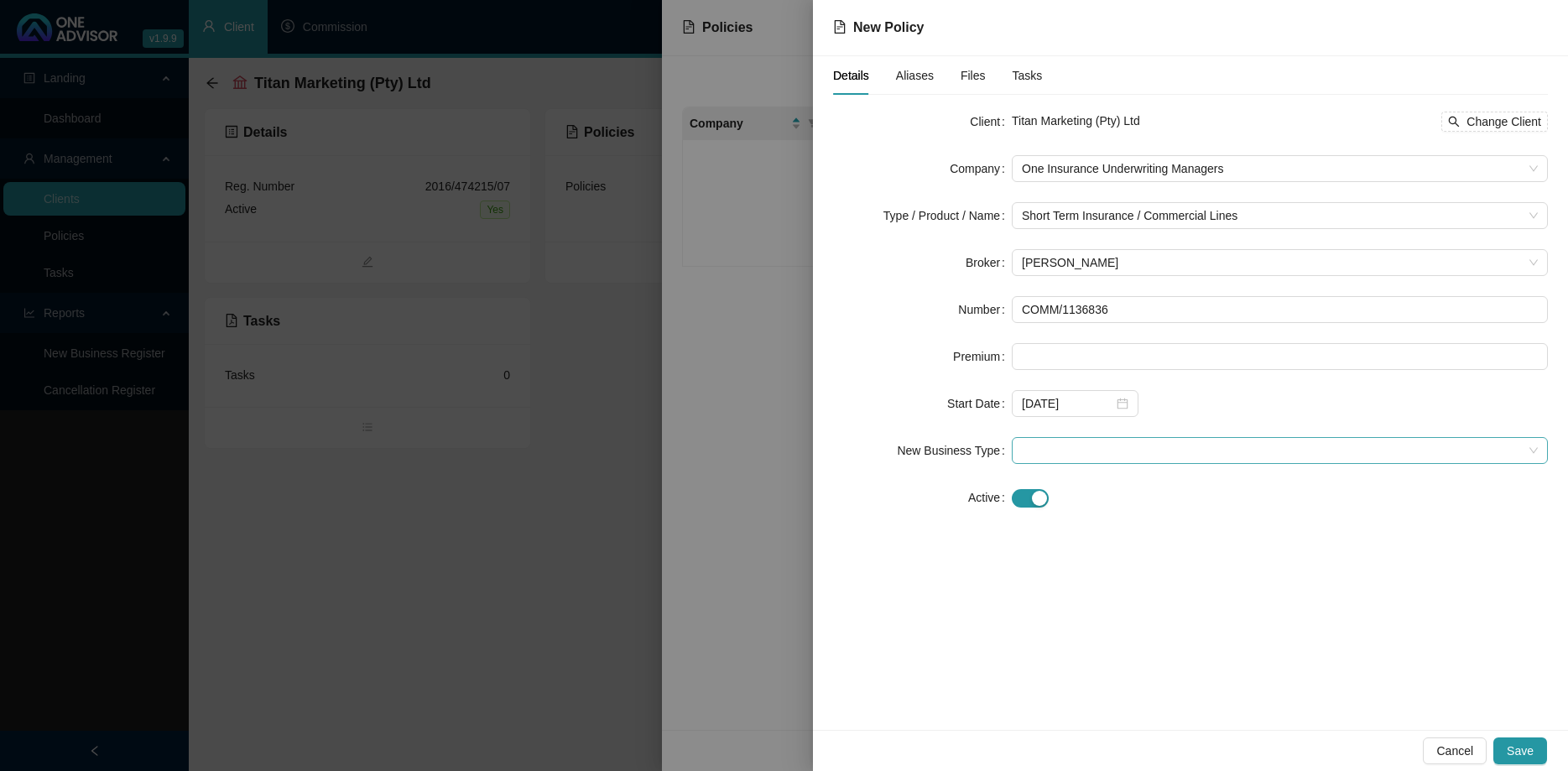
click at [1092, 453] on span at bounding box center [1280, 450] width 516 height 25
click at [1084, 515] on div "New Application" at bounding box center [1280, 511] width 509 height 18
click at [1531, 735] on div "Cancel Save" at bounding box center [1190, 750] width 755 height 41
click at [1527, 743] on span "Save" at bounding box center [1520, 750] width 27 height 18
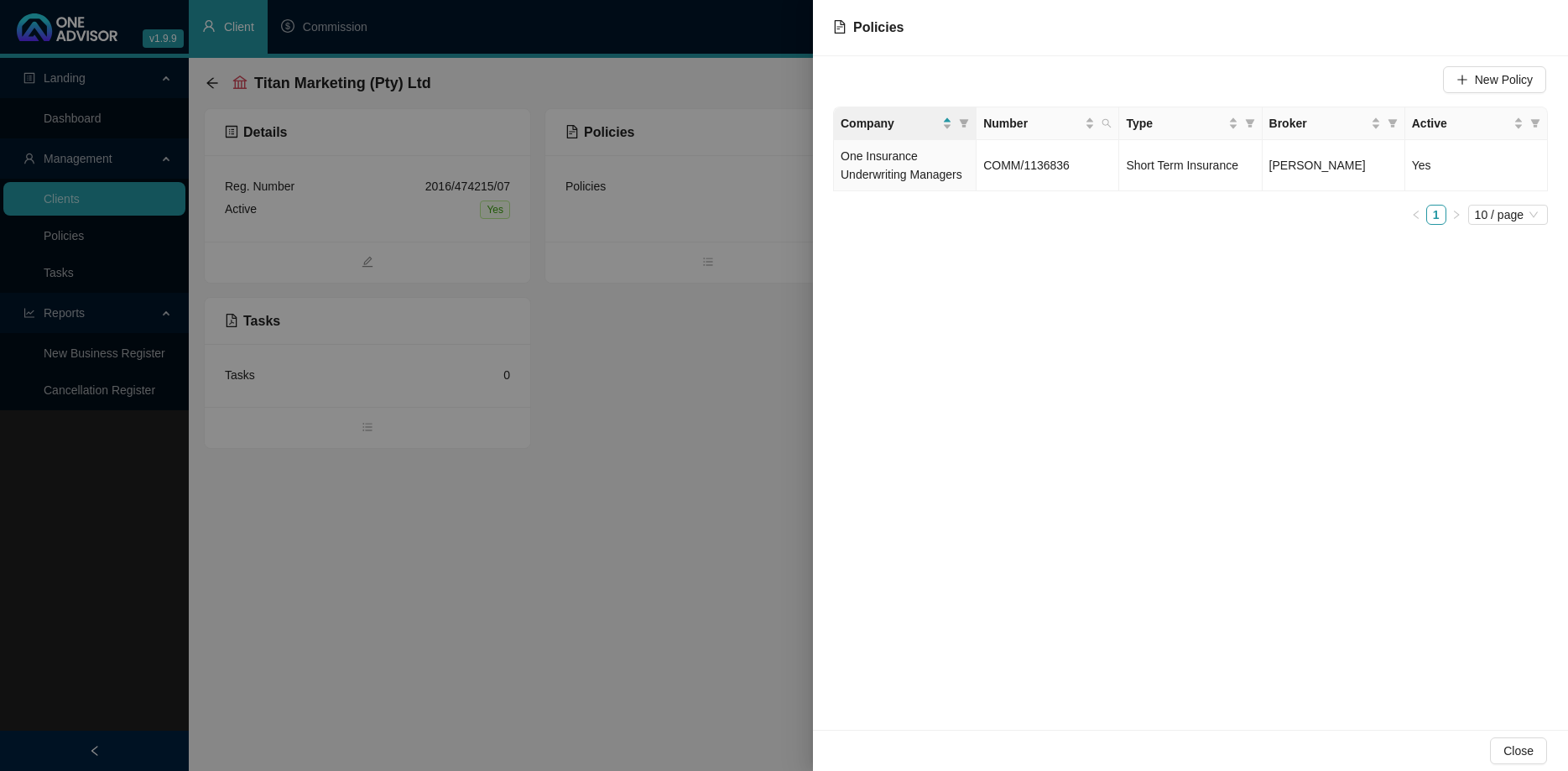
click at [708, 371] on div at bounding box center [784, 386] width 1568 height 771
